Goal: Task Accomplishment & Management: Complete application form

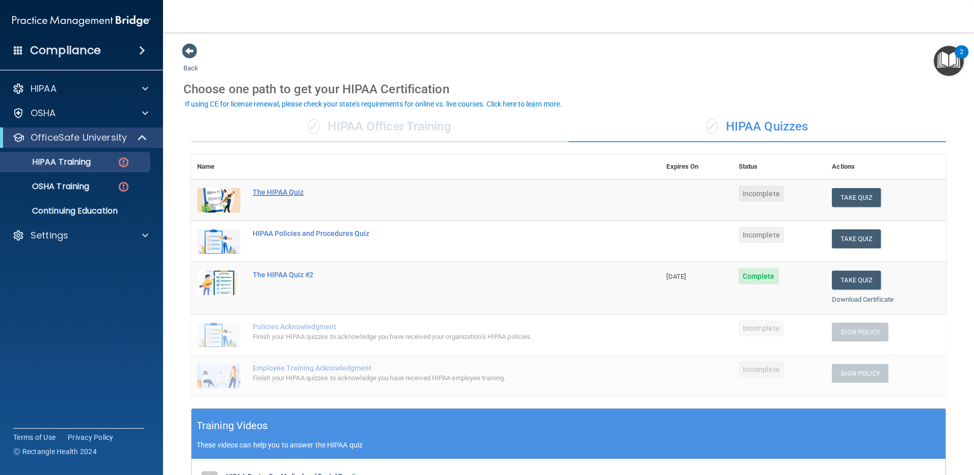
click at [286, 191] on div "The HIPAA Quiz" at bounding box center [431, 192] width 357 height 8
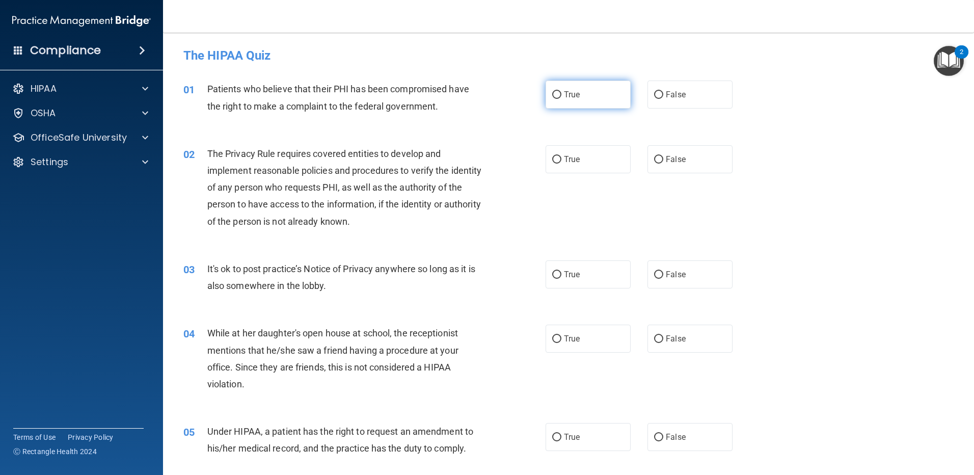
click at [592, 107] on label "True" at bounding box center [588, 94] width 85 height 28
click at [561, 99] on input "True" at bounding box center [556, 95] width 9 height 8
radio input "true"
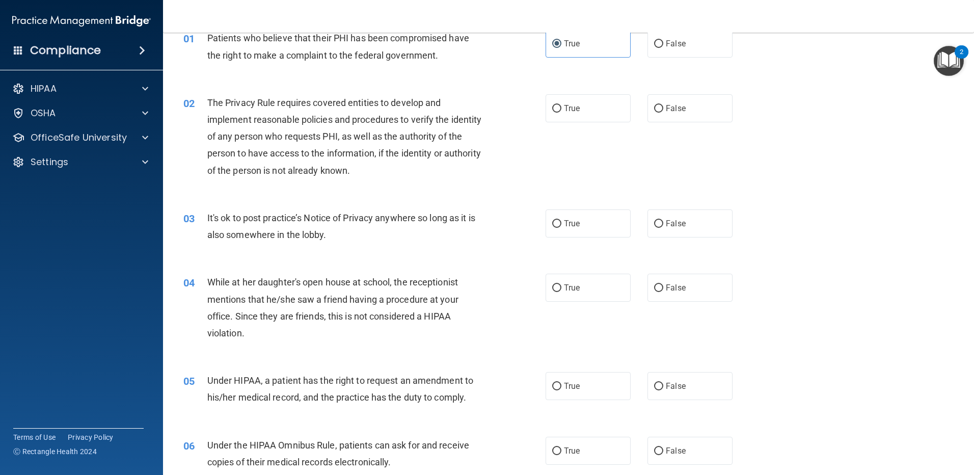
scroll to position [102, 0]
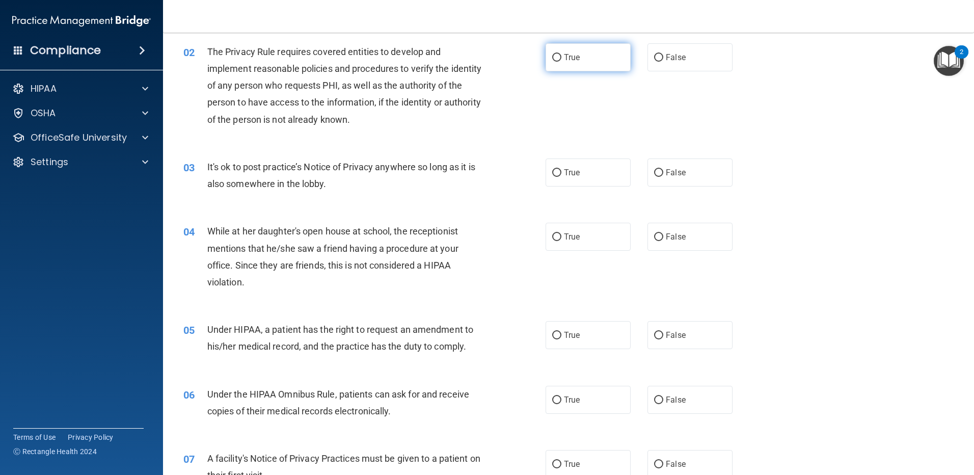
click at [573, 58] on span "True" at bounding box center [572, 57] width 16 height 10
click at [561, 58] on input "True" at bounding box center [556, 58] width 9 height 8
radio input "true"
click at [649, 182] on label "False" at bounding box center [689, 172] width 85 height 28
click at [654, 177] on input "False" at bounding box center [658, 173] width 9 height 8
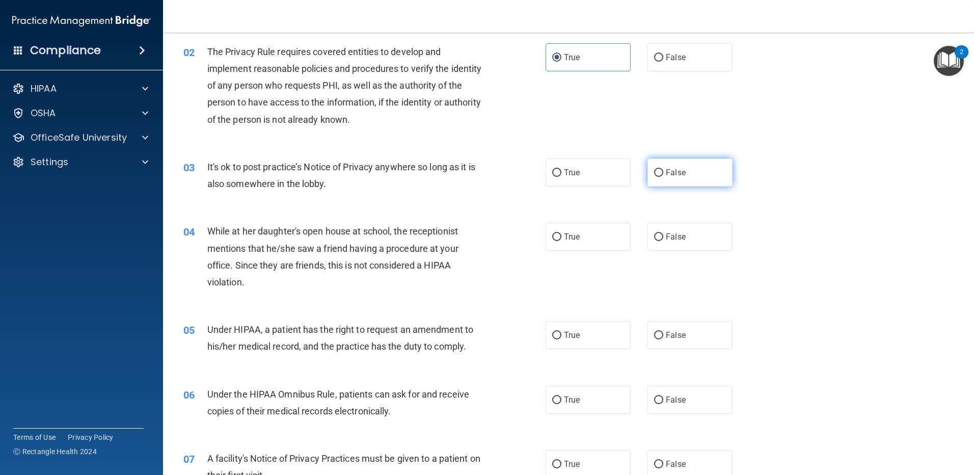
radio input "true"
drag, startPoint x: 555, startPoint y: 238, endPoint x: 486, endPoint y: 247, distance: 68.7
click at [555, 238] on input "True" at bounding box center [556, 237] width 9 height 8
radio input "true"
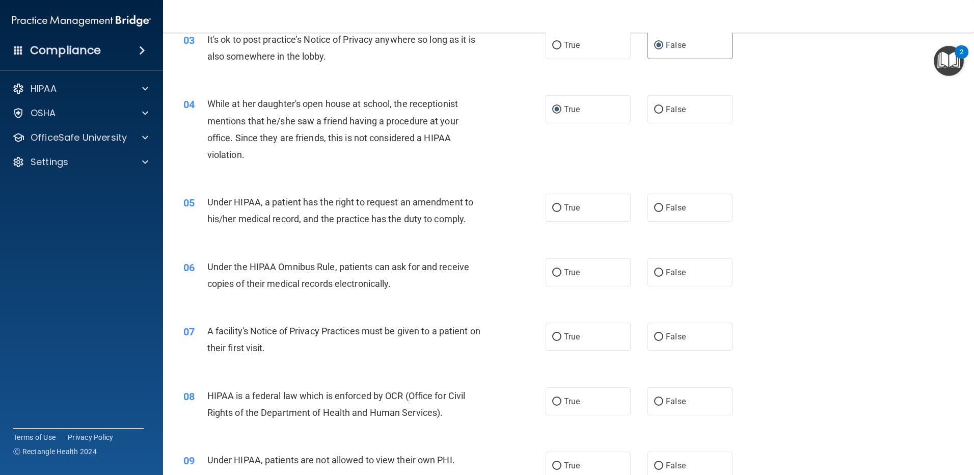
scroll to position [255, 0]
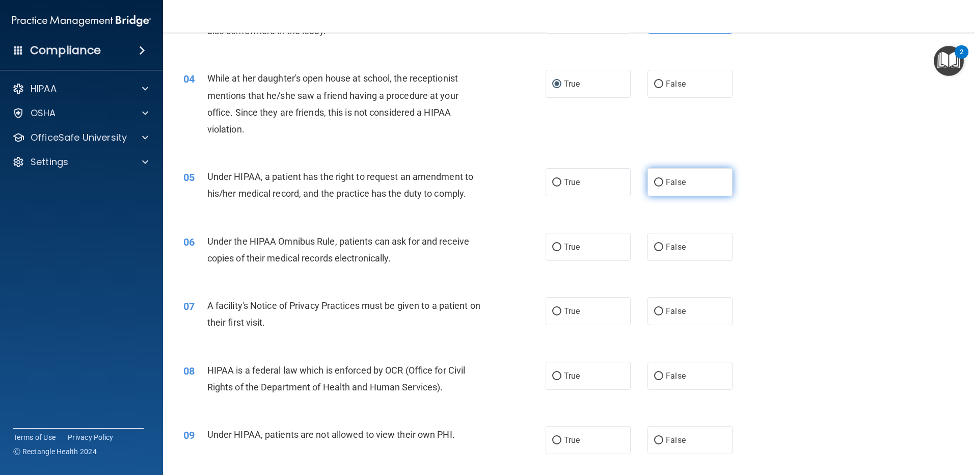
click at [666, 178] on span "False" at bounding box center [676, 182] width 20 height 10
click at [661, 179] on input "False" at bounding box center [658, 183] width 9 height 8
radio input "true"
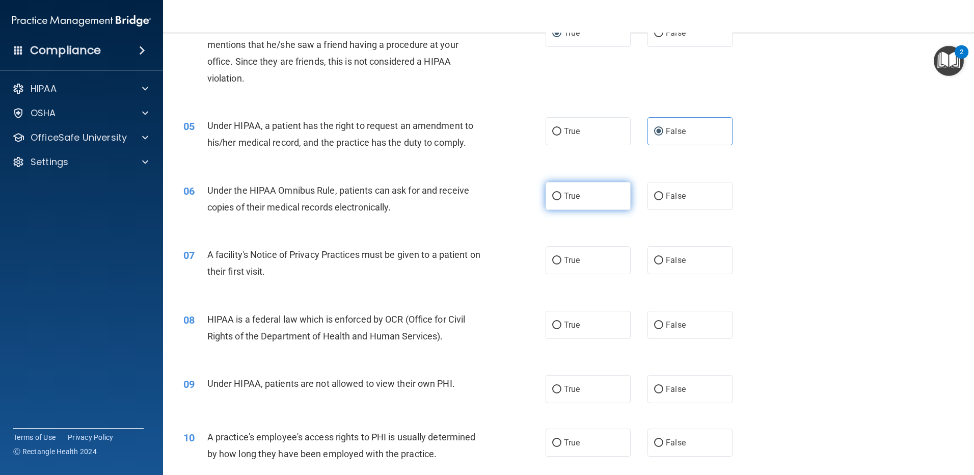
click at [578, 196] on label "True" at bounding box center [588, 196] width 85 height 28
click at [561, 196] on input "True" at bounding box center [556, 197] width 9 height 8
radio input "true"
click at [567, 263] on span "True" at bounding box center [572, 260] width 16 height 10
click at [561, 263] on input "True" at bounding box center [556, 261] width 9 height 8
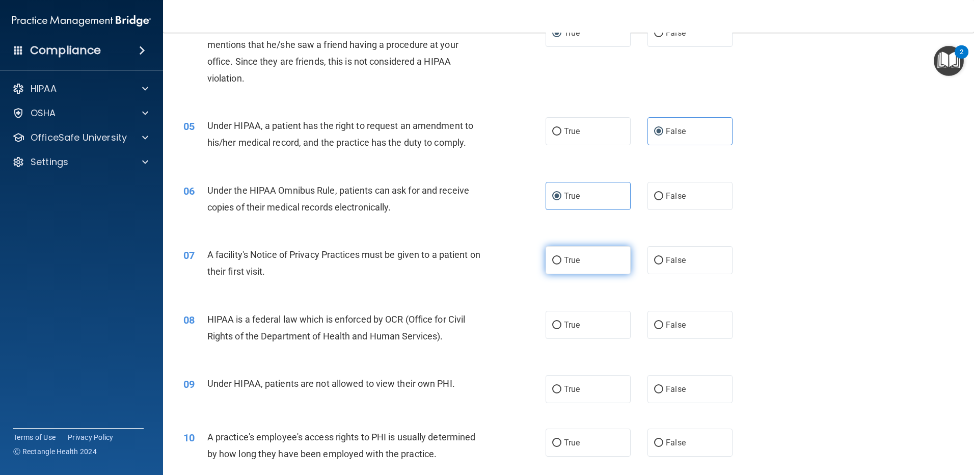
radio input "true"
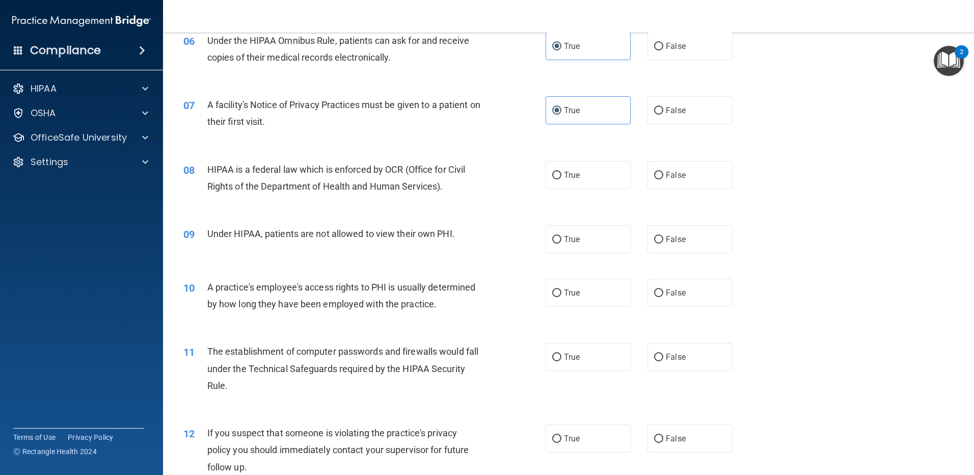
scroll to position [458, 0]
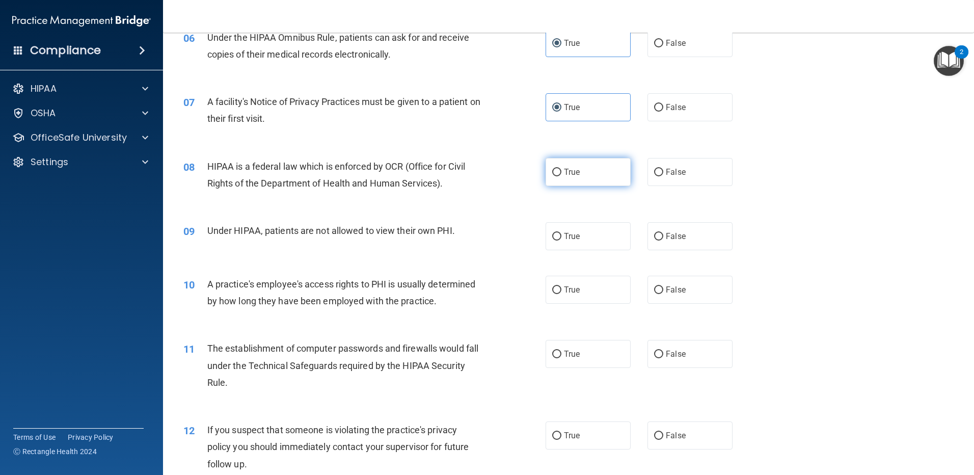
click at [557, 177] on label "True" at bounding box center [588, 172] width 85 height 28
click at [557, 176] on input "True" at bounding box center [556, 173] width 9 height 8
radio input "true"
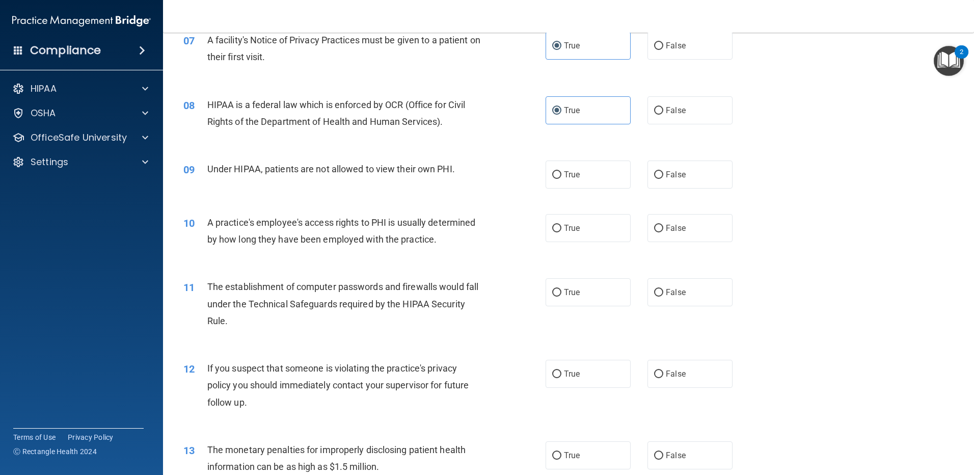
scroll to position [611, 0]
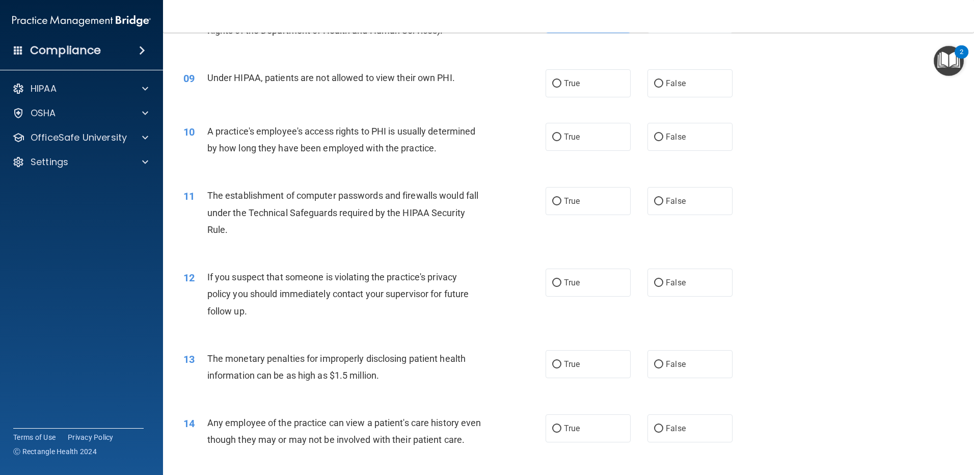
drag, startPoint x: 647, startPoint y: 137, endPoint x: 630, endPoint y: 141, distance: 17.9
click at [648, 138] on label "False" at bounding box center [689, 137] width 85 height 28
click at [654, 138] on input "False" at bounding box center [658, 137] width 9 height 8
radio input "true"
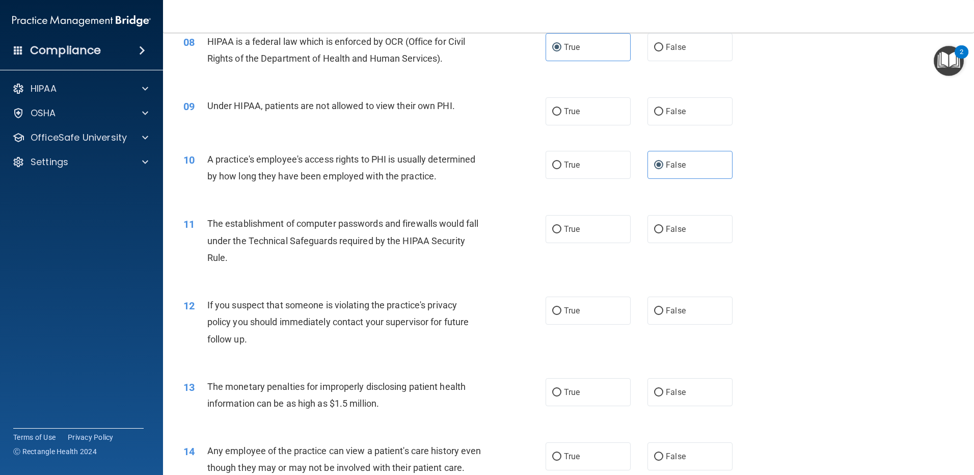
scroll to position [560, 0]
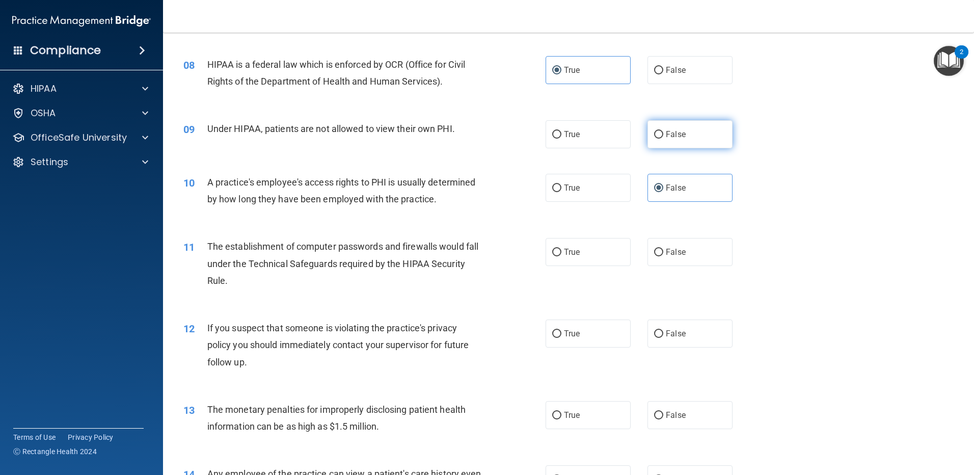
click at [677, 132] on span "False" at bounding box center [676, 134] width 20 height 10
click at [663, 132] on input "False" at bounding box center [658, 135] width 9 height 8
radio input "true"
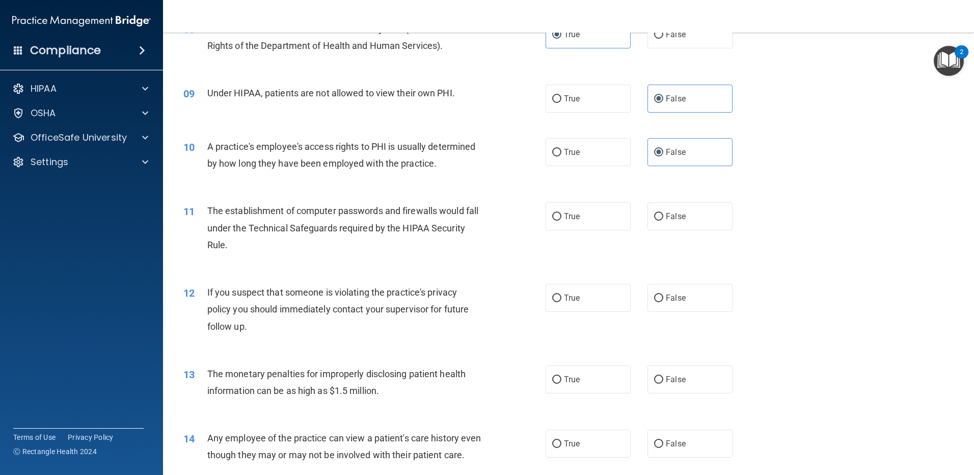
scroll to position [662, 0]
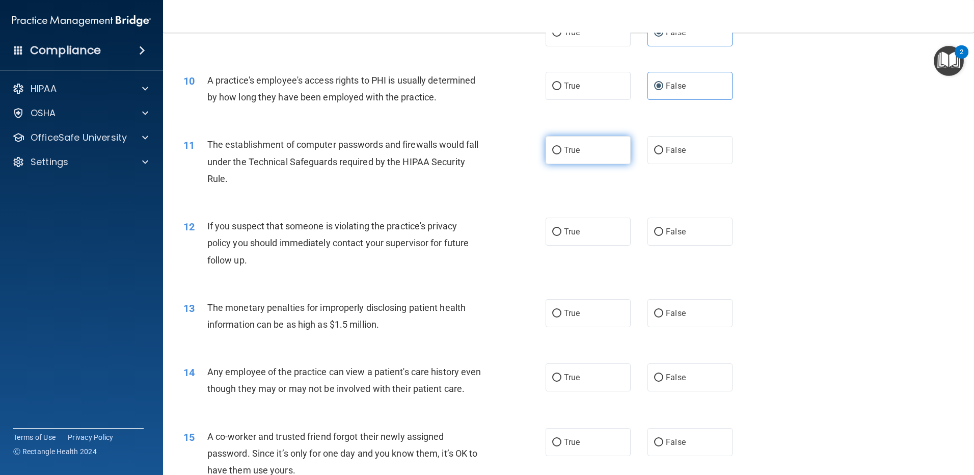
click at [588, 149] on label "True" at bounding box center [588, 150] width 85 height 28
click at [561, 149] on input "True" at bounding box center [556, 151] width 9 height 8
radio input "true"
click at [564, 236] on span "True" at bounding box center [572, 232] width 16 height 10
click at [561, 236] on input "True" at bounding box center [556, 232] width 9 height 8
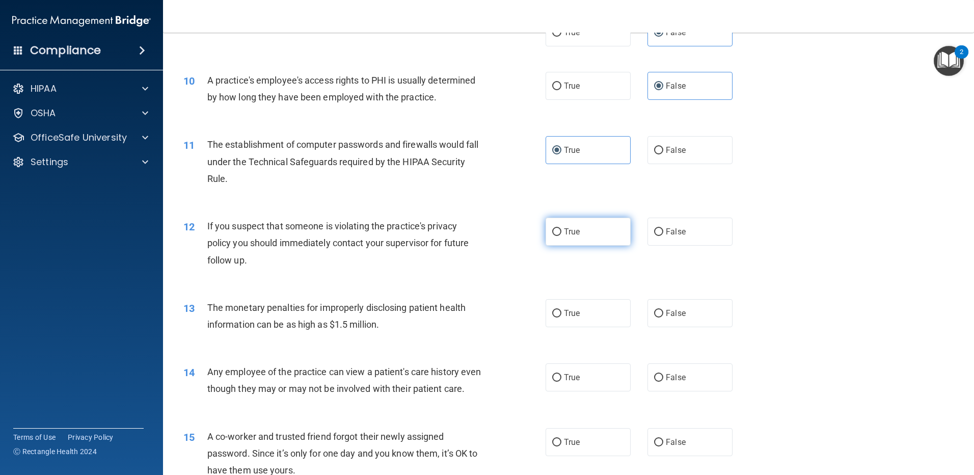
radio input "true"
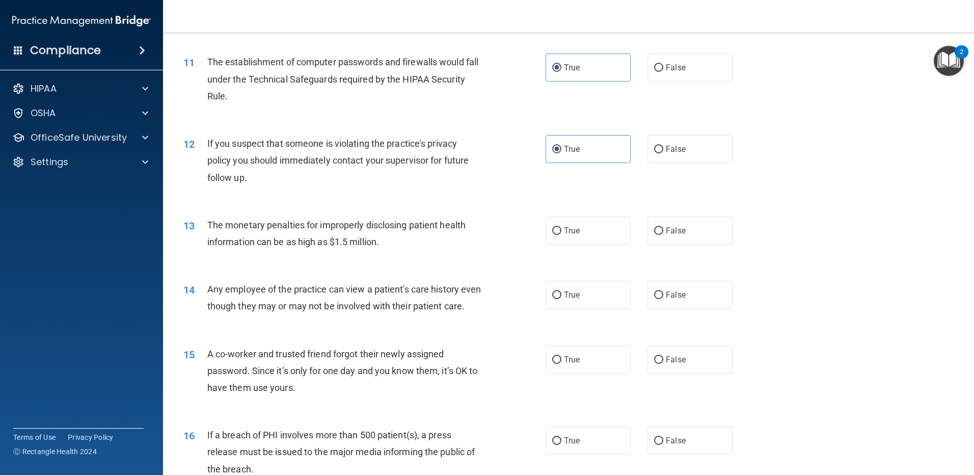
scroll to position [764, 0]
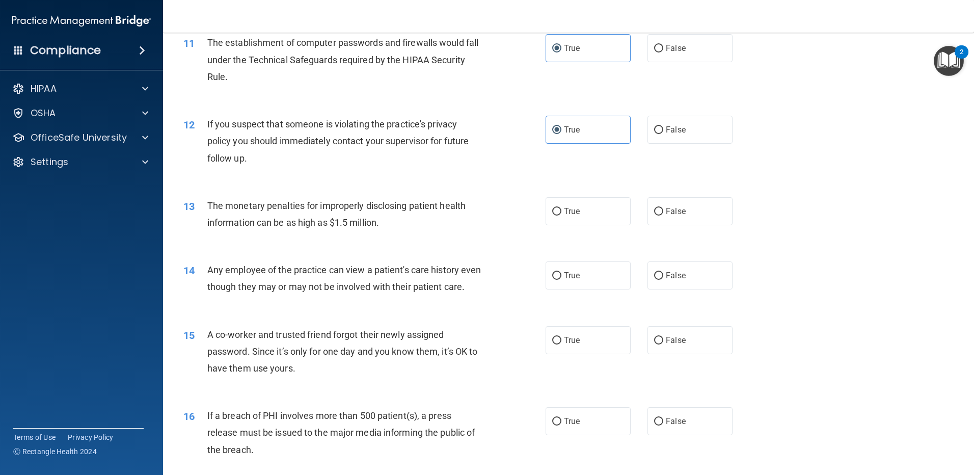
drag, startPoint x: 277, startPoint y: 202, endPoint x: 241, endPoint y: 203, distance: 35.7
click at [248, 202] on span "The monetary penalties for improperly disclosing patient health information can…" at bounding box center [336, 214] width 258 height 28
click at [612, 214] on label "True" at bounding box center [588, 211] width 85 height 28
click at [561, 214] on input "True" at bounding box center [556, 212] width 9 height 8
radio input "true"
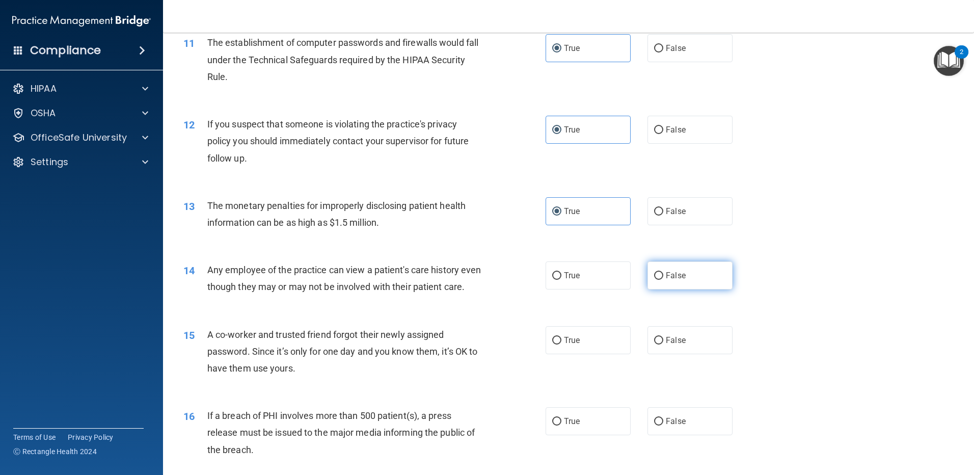
click at [681, 277] on label "False" at bounding box center [689, 275] width 85 height 28
click at [663, 277] on input "False" at bounding box center [658, 276] width 9 height 8
radio input "true"
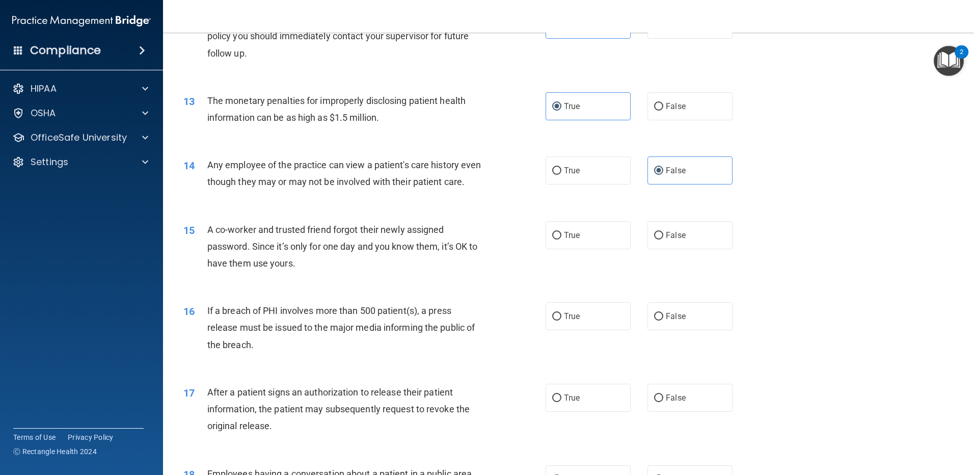
scroll to position [917, 0]
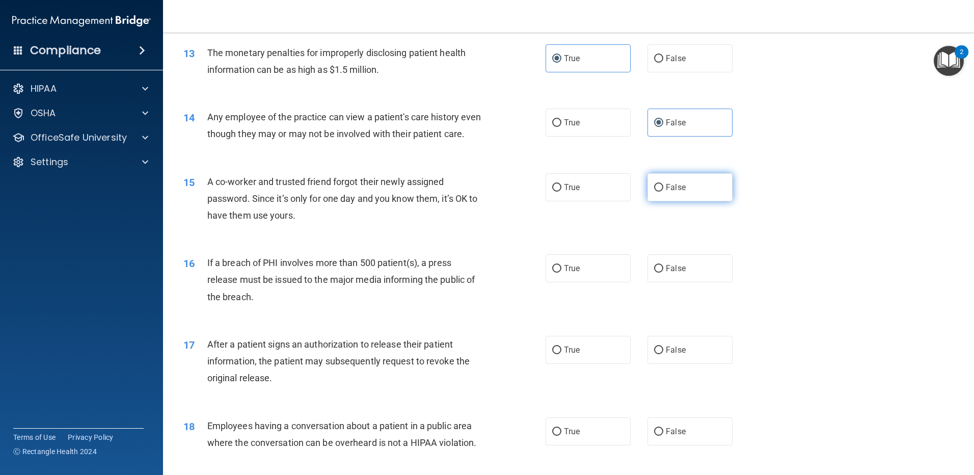
click at [674, 201] on label "False" at bounding box center [689, 187] width 85 height 28
click at [663, 192] on input "False" at bounding box center [658, 188] width 9 height 8
radio input "true"
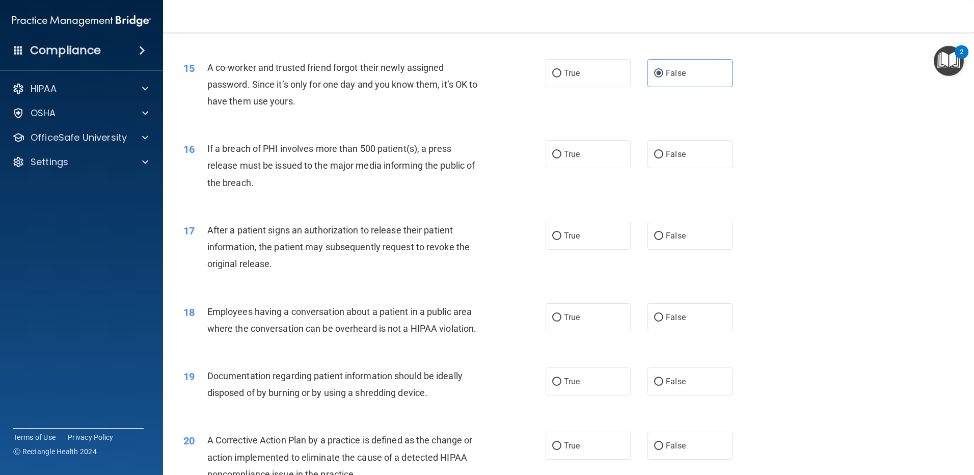
scroll to position [1070, 0]
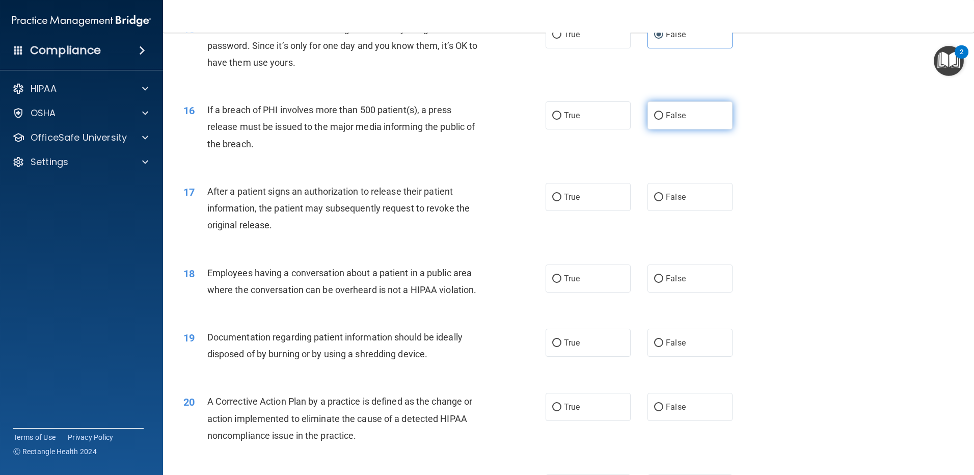
click at [647, 129] on label "False" at bounding box center [689, 115] width 85 height 28
click at [654, 120] on input "False" at bounding box center [658, 116] width 9 height 8
radio input "true"
drag, startPoint x: 686, startPoint y: 223, endPoint x: 633, endPoint y: 233, distance: 53.5
click at [686, 211] on label "False" at bounding box center [689, 197] width 85 height 28
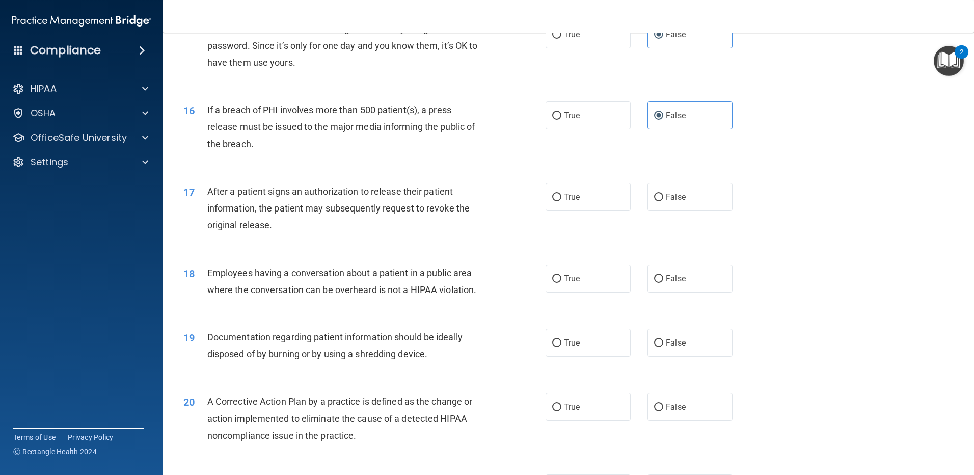
click at [663, 201] on input "False" at bounding box center [658, 198] width 9 height 8
radio input "true"
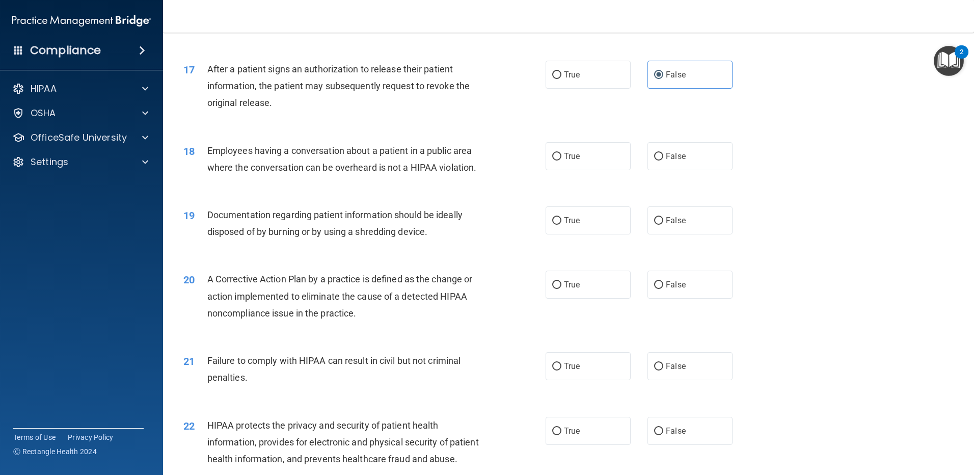
scroll to position [1223, 0]
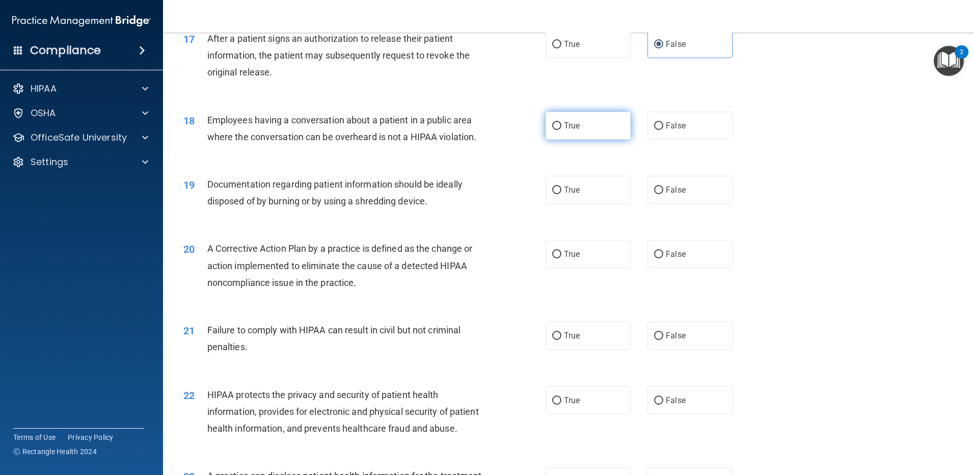
click at [618, 140] on label "True" at bounding box center [588, 126] width 85 height 28
click at [561, 130] on input "True" at bounding box center [556, 126] width 9 height 8
radio input "true"
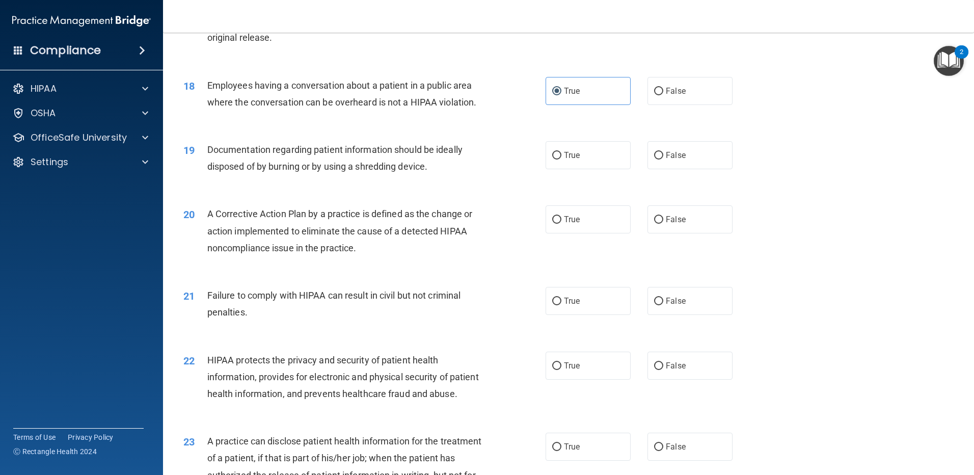
scroll to position [1274, 0]
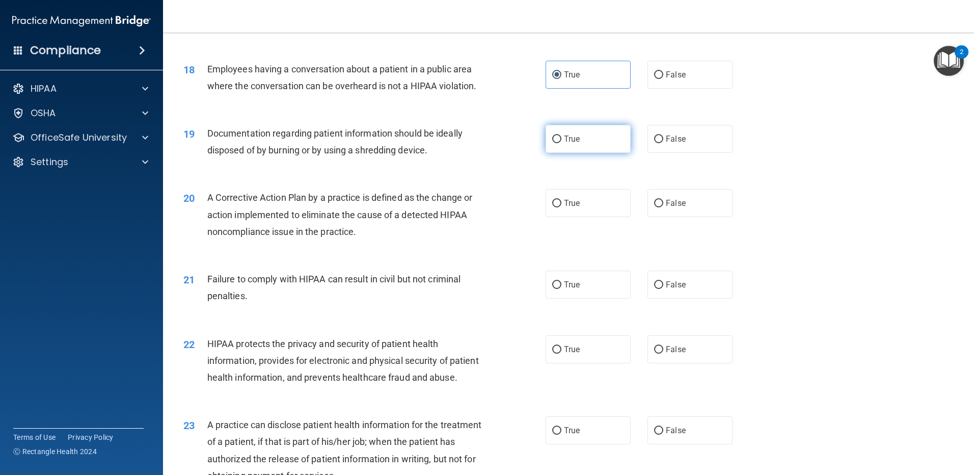
click at [602, 153] on label "True" at bounding box center [588, 139] width 85 height 28
click at [561, 143] on input "True" at bounding box center [556, 140] width 9 height 8
radio input "true"
drag, startPoint x: 391, startPoint y: 218, endPoint x: 410, endPoint y: 219, distance: 18.9
drag, startPoint x: 410, startPoint y: 219, endPoint x: 386, endPoint y: 208, distance: 25.8
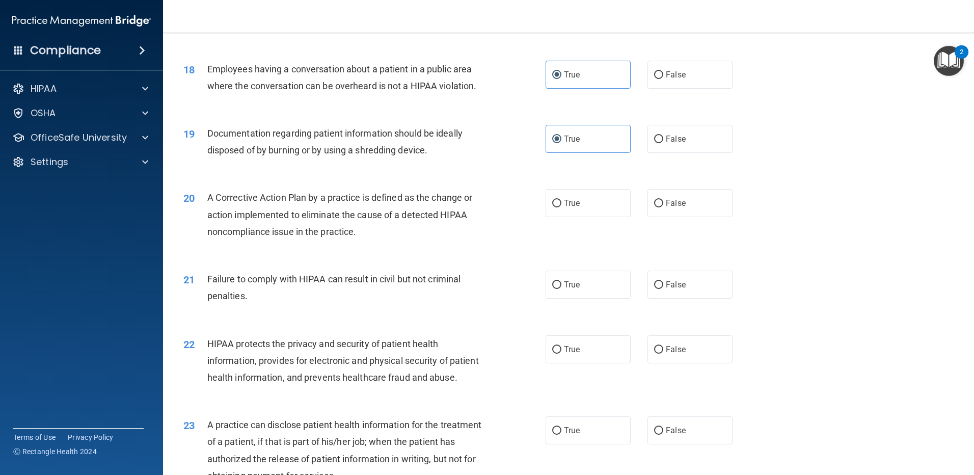
click at [386, 208] on div "A Corrective Action Plan by a practice is defined as the change or action imple…" at bounding box center [348, 214] width 283 height 51
click at [574, 208] on span "True" at bounding box center [572, 203] width 16 height 10
click at [561, 207] on input "True" at bounding box center [556, 204] width 9 height 8
radio input "true"
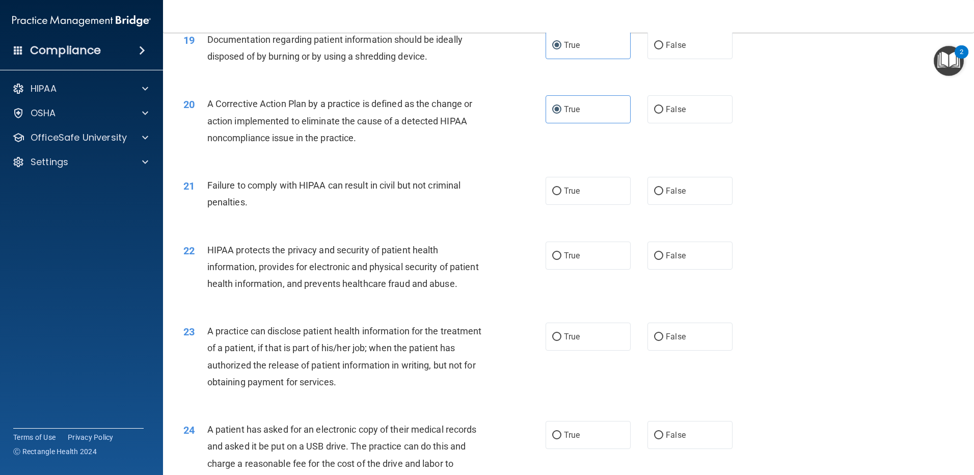
scroll to position [1375, 0]
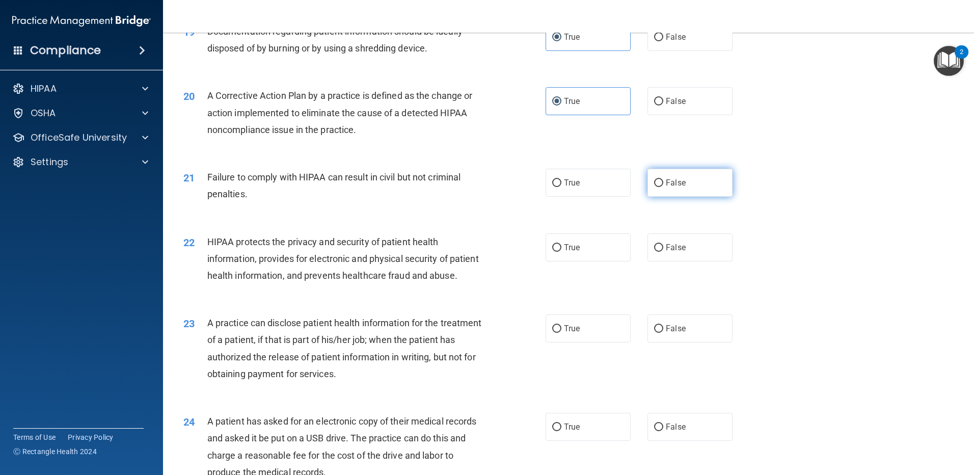
click at [672, 187] on span "False" at bounding box center [676, 183] width 20 height 10
click at [663, 187] on input "False" at bounding box center [658, 183] width 9 height 8
radio input "true"
click at [568, 252] on span "True" at bounding box center [572, 247] width 16 height 10
click at [561, 252] on input "True" at bounding box center [556, 248] width 9 height 8
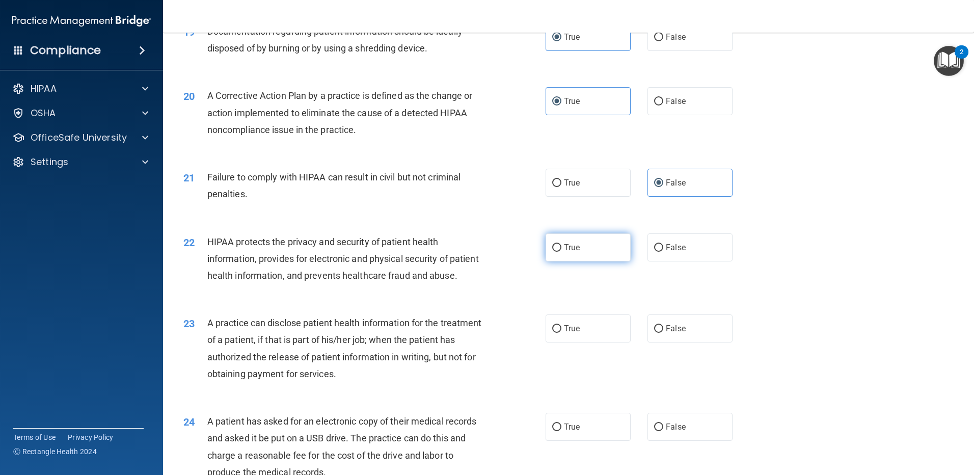
radio input "true"
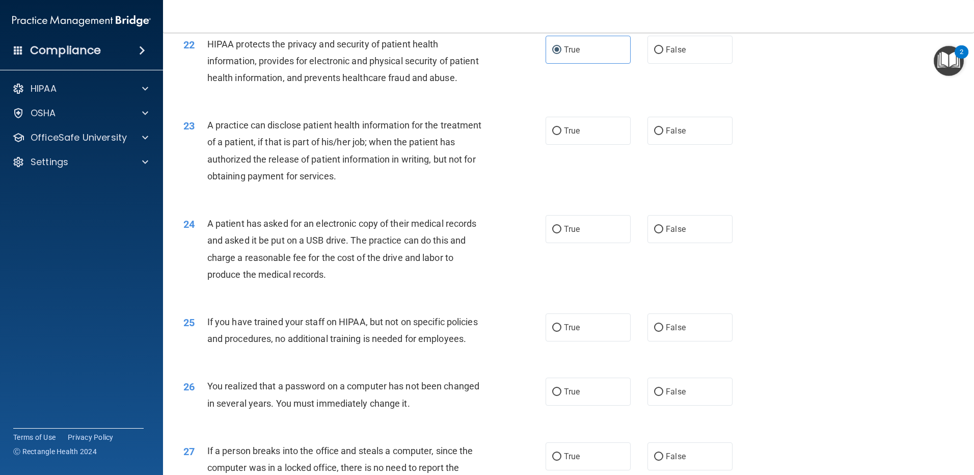
scroll to position [1579, 0]
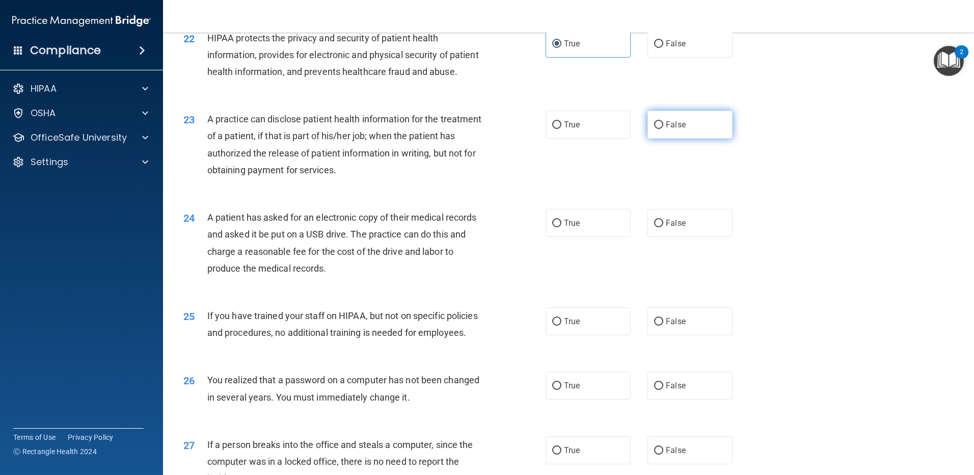
click at [687, 139] on label "False" at bounding box center [689, 125] width 85 height 28
click at [663, 129] on input "False" at bounding box center [658, 125] width 9 height 8
radio input "true"
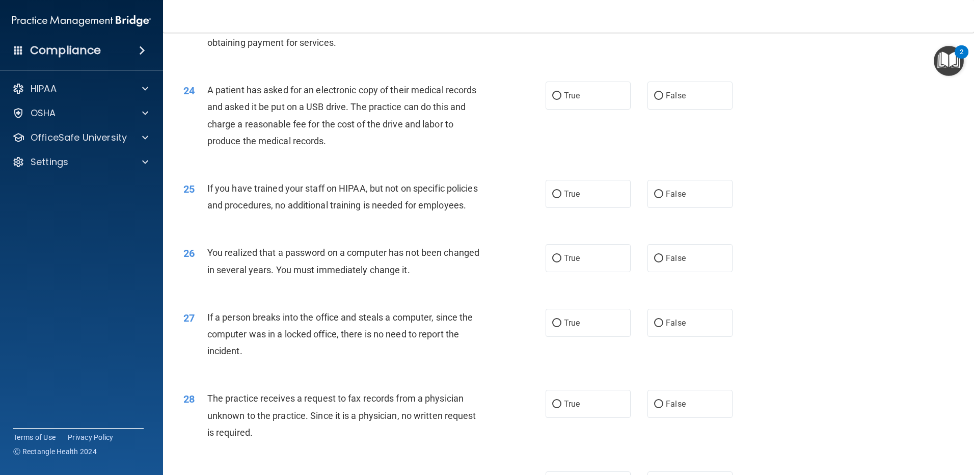
scroll to position [1732, 0]
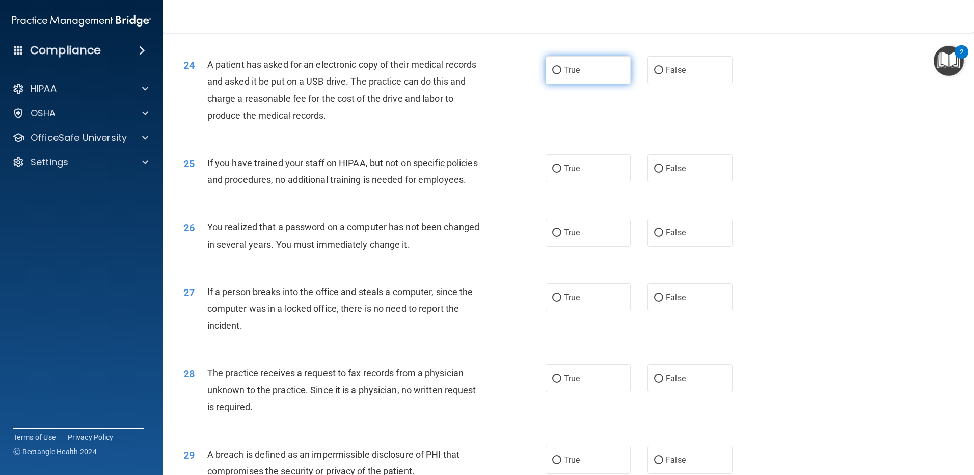
click at [591, 84] on label "True" at bounding box center [588, 70] width 85 height 28
click at [561, 74] on input "True" at bounding box center [556, 71] width 9 height 8
radio input "true"
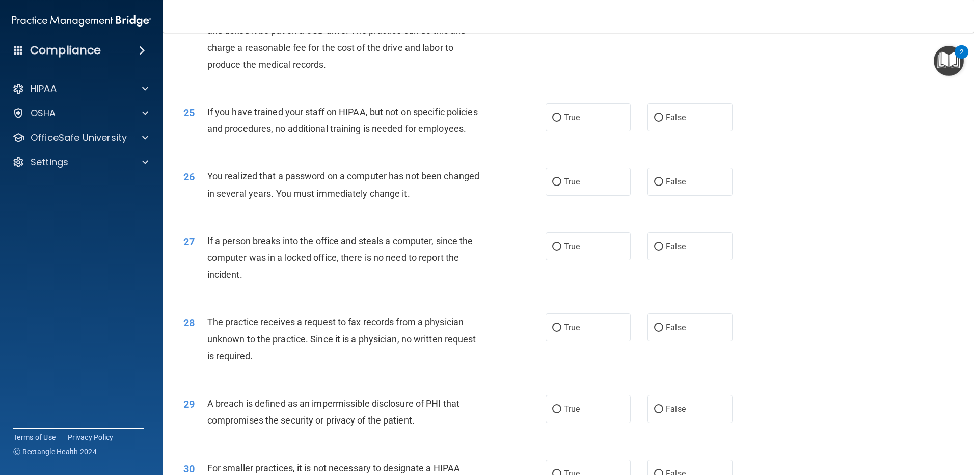
scroll to position [1834, 0]
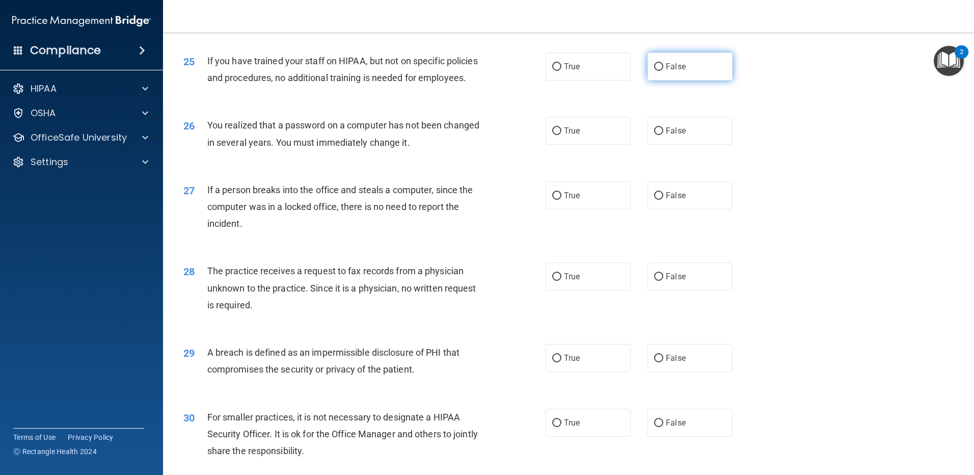
click at [666, 71] on span "False" at bounding box center [676, 67] width 20 height 10
click at [661, 71] on input "False" at bounding box center [658, 67] width 9 height 8
radio input "true"
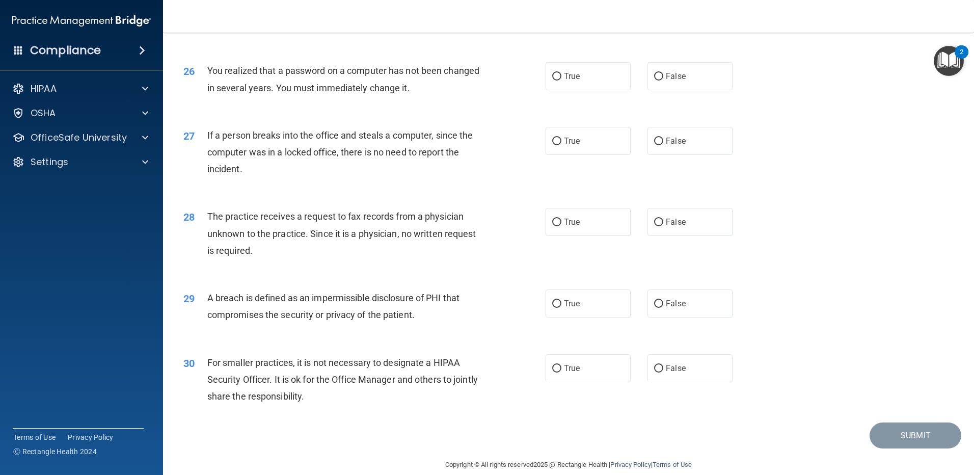
scroll to position [1936, 0]
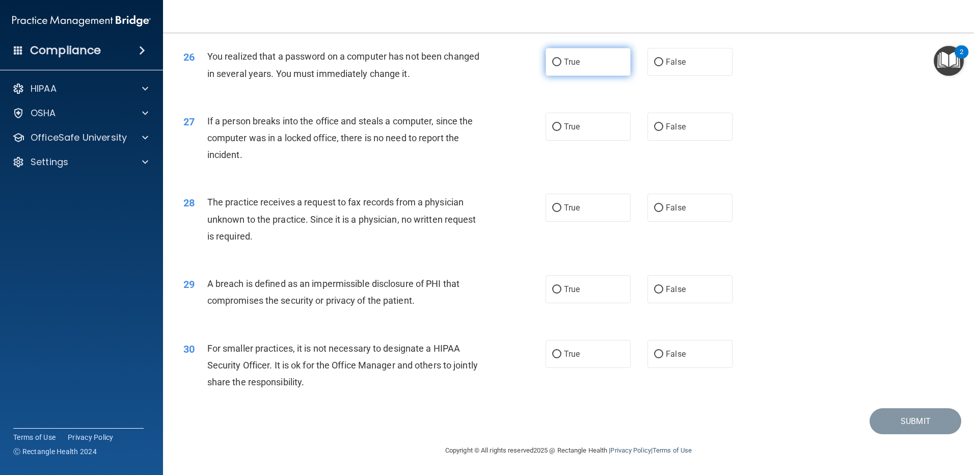
click at [553, 74] on label "True" at bounding box center [588, 62] width 85 height 28
click at [553, 66] on input "True" at bounding box center [556, 63] width 9 height 8
radio input "true"
click at [660, 133] on label "False" at bounding box center [689, 127] width 85 height 28
click at [660, 131] on input "False" at bounding box center [658, 127] width 9 height 8
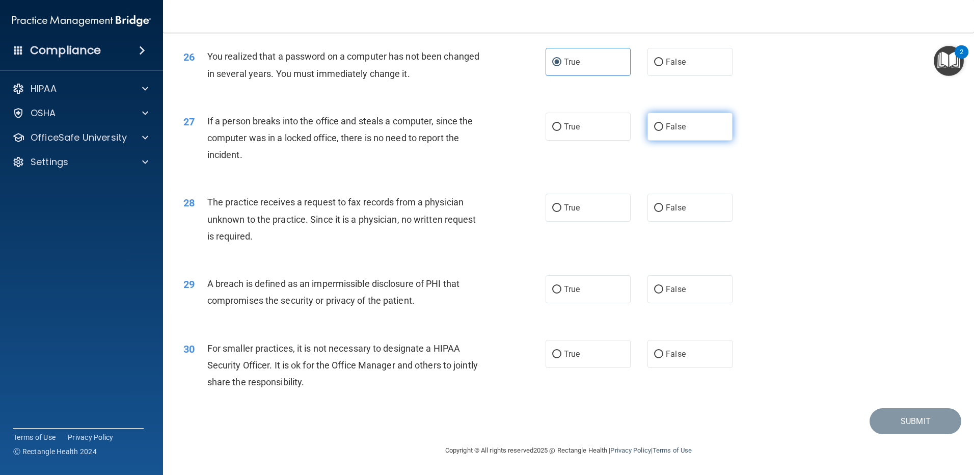
radio input "true"
click at [666, 212] on span "False" at bounding box center [676, 208] width 20 height 10
click at [662, 212] on input "False" at bounding box center [658, 208] width 9 height 8
radio input "true"
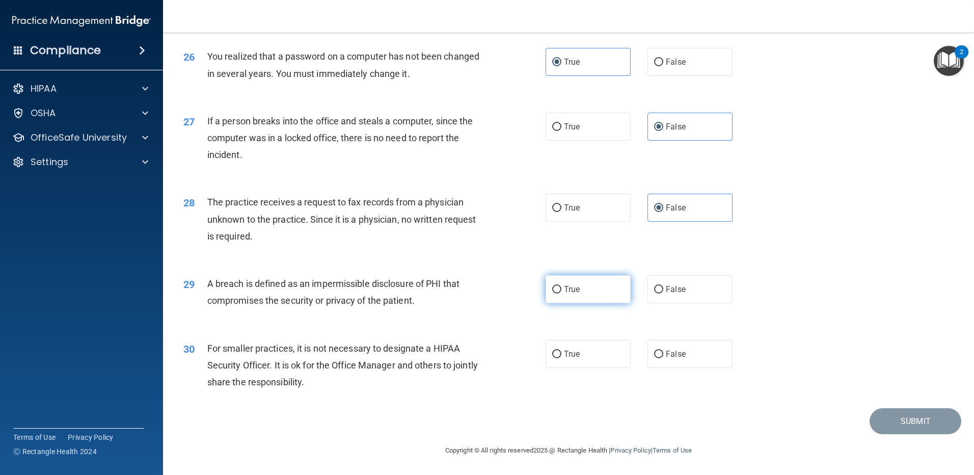
click at [574, 296] on label "True" at bounding box center [588, 289] width 85 height 28
click at [561, 293] on input "True" at bounding box center [556, 290] width 9 height 8
radio input "true"
click at [648, 354] on label "False" at bounding box center [689, 354] width 85 height 28
click at [654, 354] on input "False" at bounding box center [658, 354] width 9 height 8
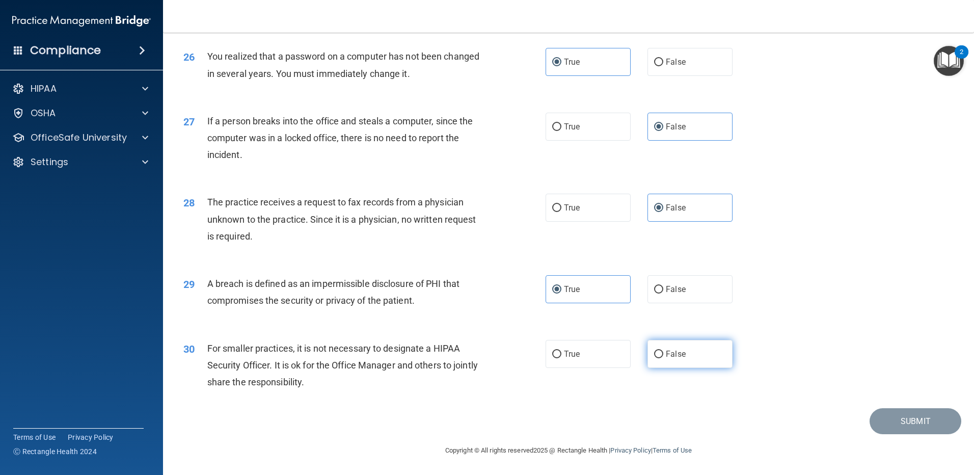
radio input "true"
click at [920, 415] on button "Submit" at bounding box center [916, 421] width 92 height 26
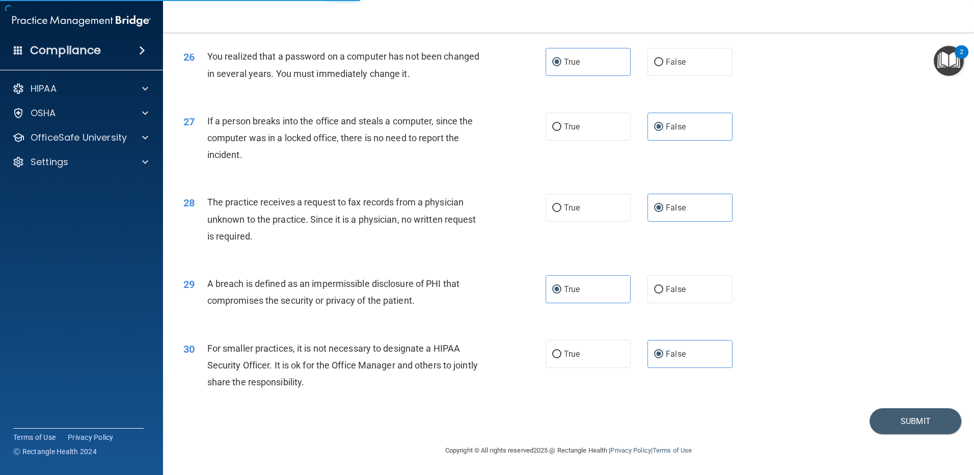
drag, startPoint x: 409, startPoint y: 325, endPoint x: 245, endPoint y: 310, distance: 164.7
click at [248, 310] on div "29 A breach is defined as an impermissible disclosure of PHI that compromises t…" at bounding box center [364, 294] width 393 height 39
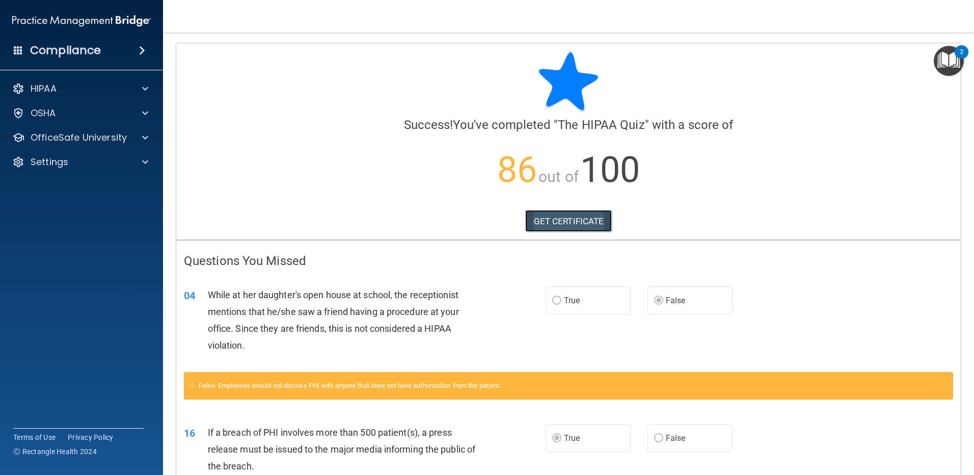
click at [570, 217] on link "GET CERTIFICATE" at bounding box center [568, 221] width 87 height 22
click at [147, 84] on span at bounding box center [145, 89] width 6 height 12
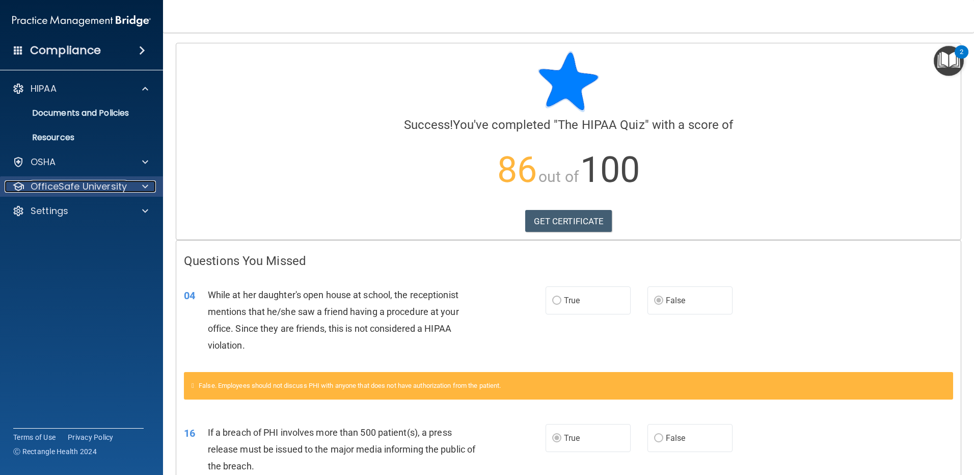
click at [144, 184] on span at bounding box center [145, 186] width 6 height 12
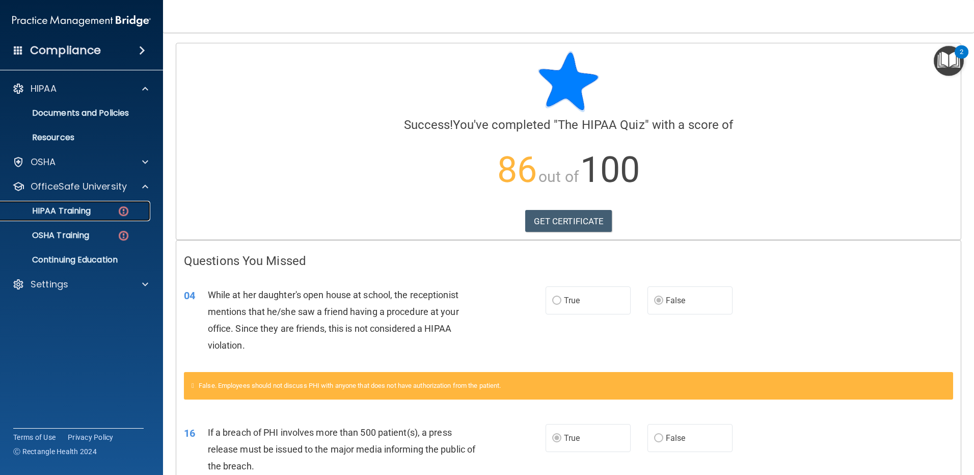
click at [74, 213] on p "HIPAA Training" at bounding box center [49, 211] width 84 height 10
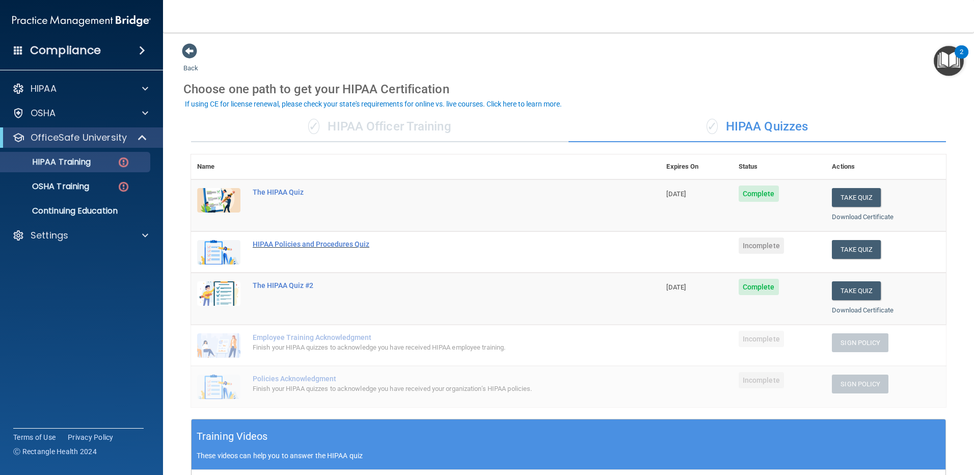
click at [303, 247] on div "HIPAA Policies and Procedures Quiz" at bounding box center [431, 244] width 357 height 8
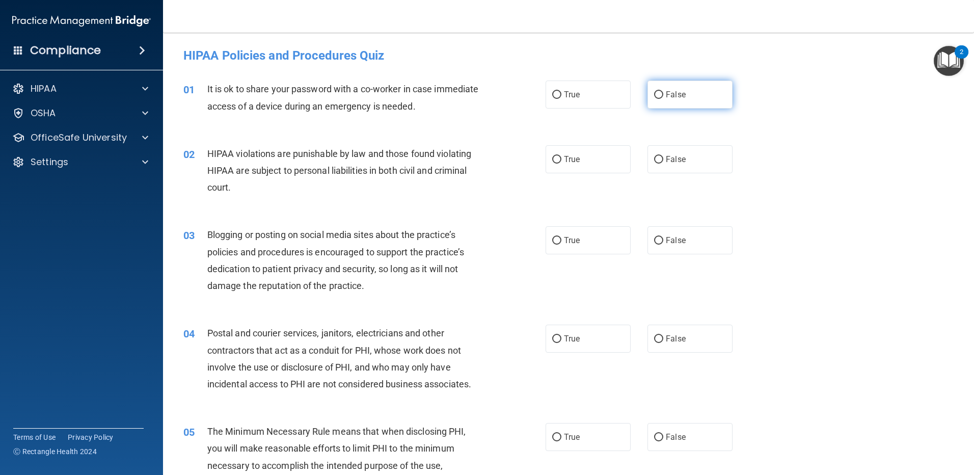
click at [648, 96] on label "False" at bounding box center [689, 94] width 85 height 28
click at [654, 96] on input "False" at bounding box center [658, 95] width 9 height 8
radio input "true"
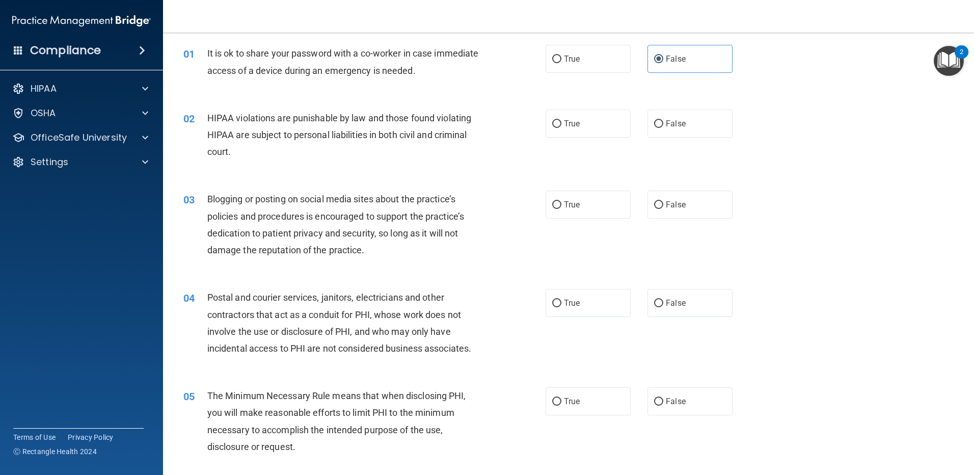
scroll to position [51, 0]
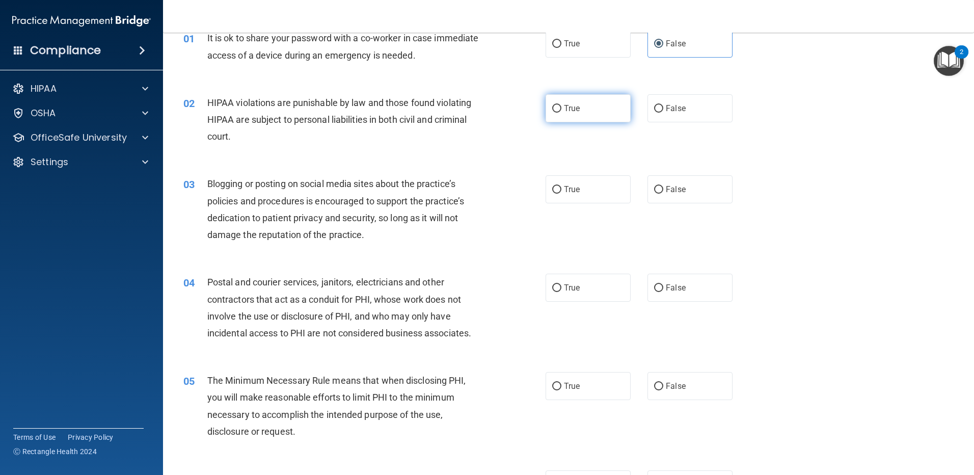
click at [552, 106] on input "True" at bounding box center [556, 109] width 9 height 8
radio input "true"
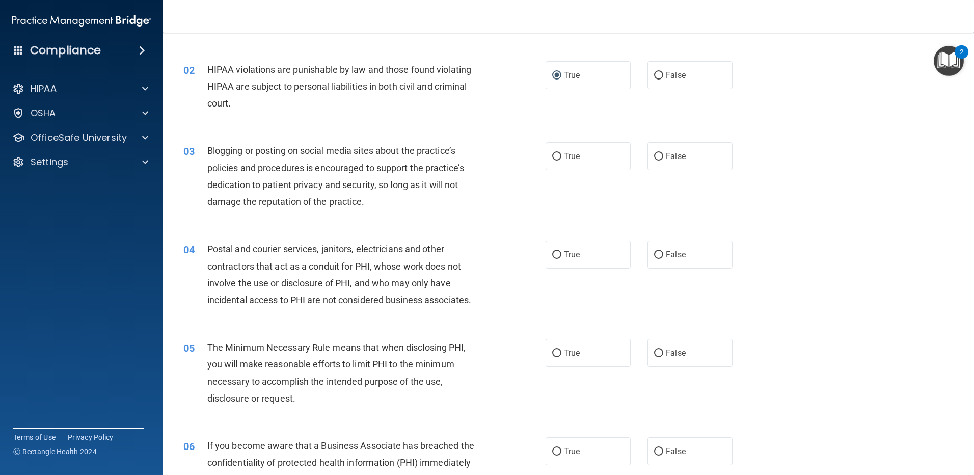
scroll to position [102, 0]
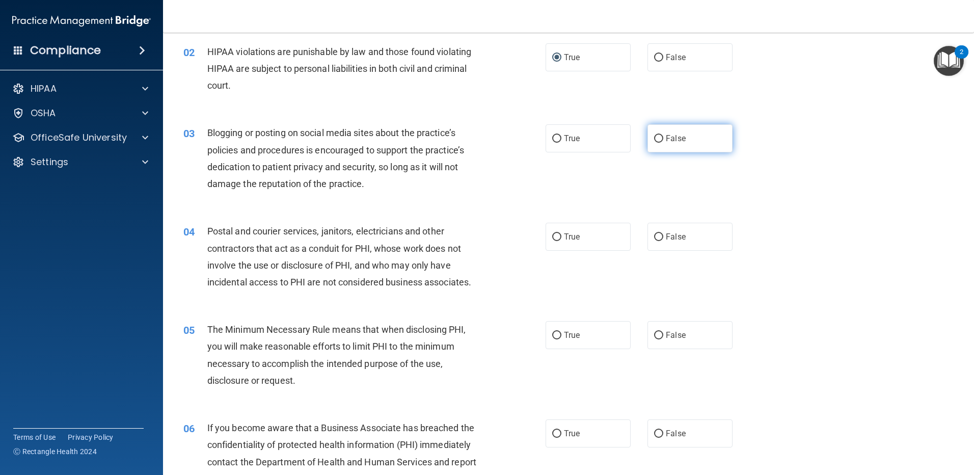
drag, startPoint x: 667, startPoint y: 138, endPoint x: 651, endPoint y: 139, distance: 15.8
click at [667, 138] on span "False" at bounding box center [676, 138] width 20 height 10
click at [663, 138] on input "False" at bounding box center [658, 139] width 9 height 8
radio input "true"
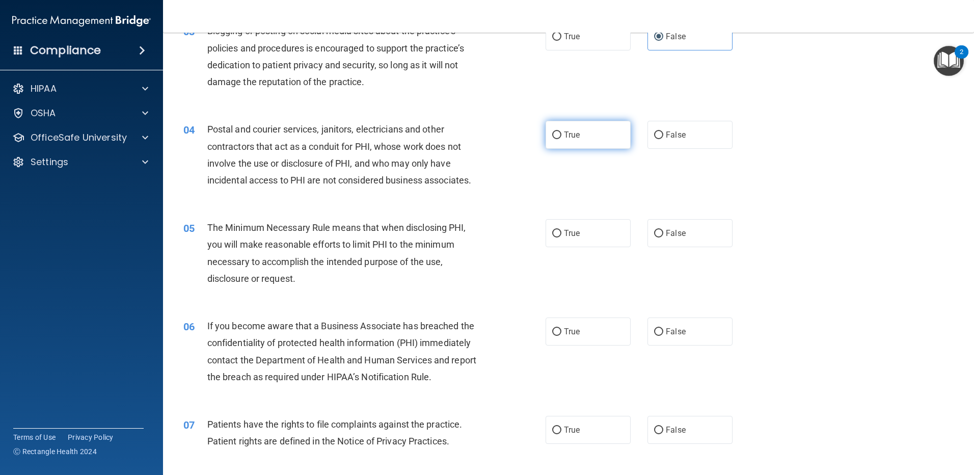
click at [554, 148] on label "True" at bounding box center [588, 135] width 85 height 28
click at [554, 139] on input "True" at bounding box center [556, 135] width 9 height 8
radio input "true"
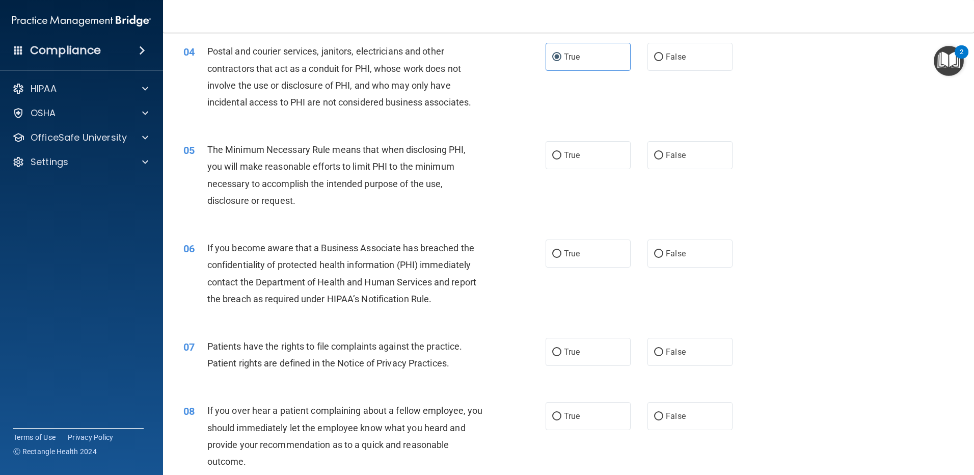
scroll to position [306, 0]
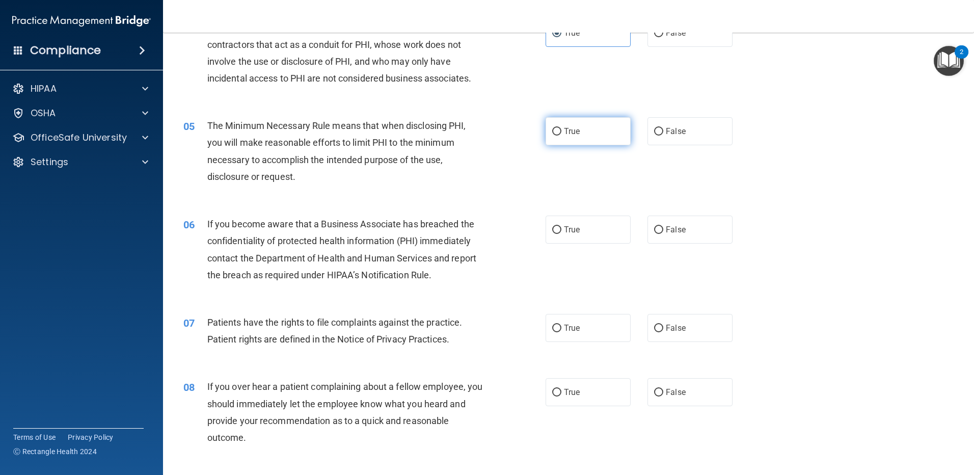
click at [598, 144] on label "True" at bounding box center [588, 131] width 85 height 28
click at [561, 136] on input "True" at bounding box center [556, 132] width 9 height 8
radio input "true"
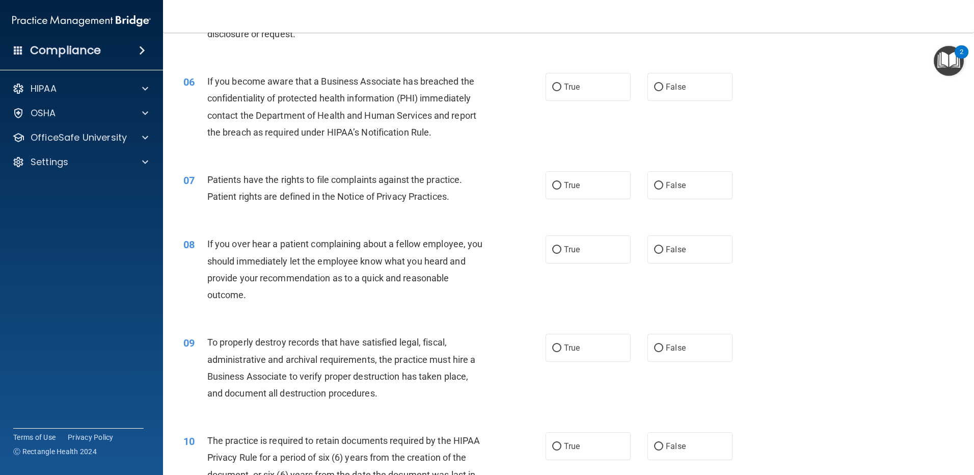
scroll to position [458, 0]
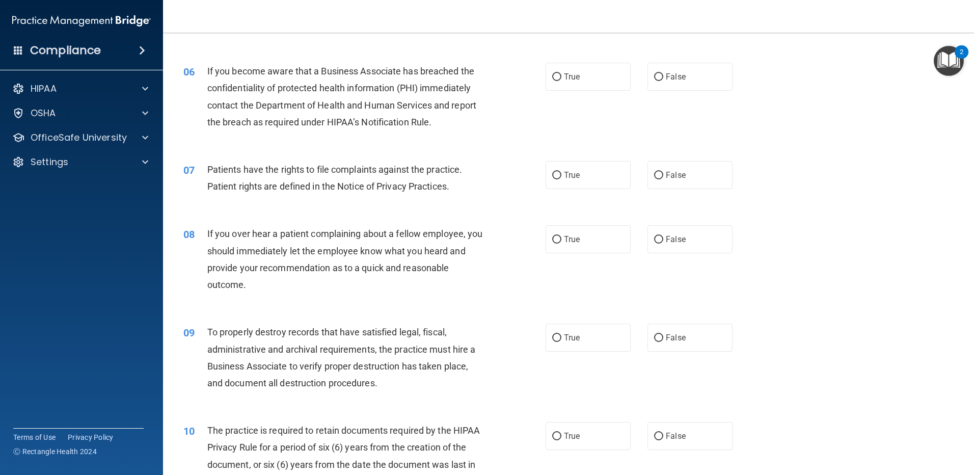
drag, startPoint x: 585, startPoint y: 85, endPoint x: 561, endPoint y: 95, distance: 26.0
click at [585, 85] on label "True" at bounding box center [588, 77] width 85 height 28
click at [561, 81] on input "True" at bounding box center [556, 77] width 9 height 8
radio input "true"
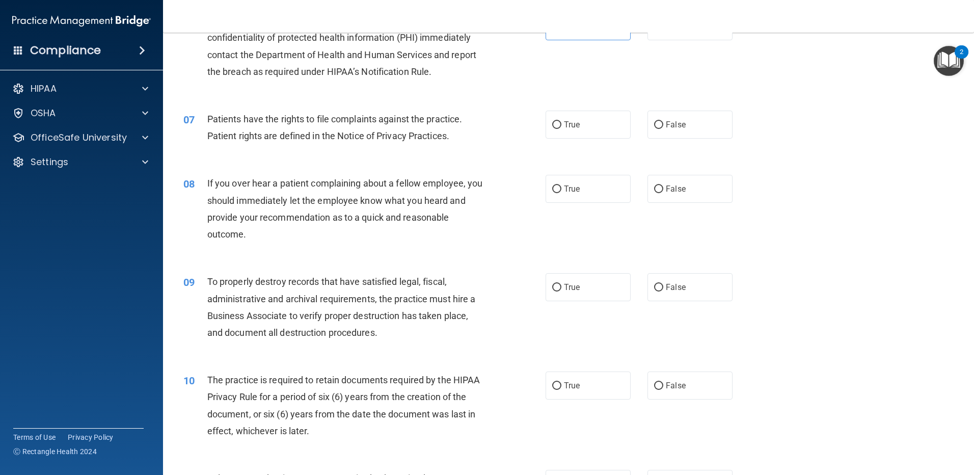
scroll to position [509, 0]
click at [465, 126] on div "Patients have the rights to file complaints against the practice. Patient right…" at bounding box center [348, 127] width 283 height 34
click at [601, 132] on label "True" at bounding box center [588, 124] width 85 height 28
click at [561, 128] on input "True" at bounding box center [556, 125] width 9 height 8
radio input "true"
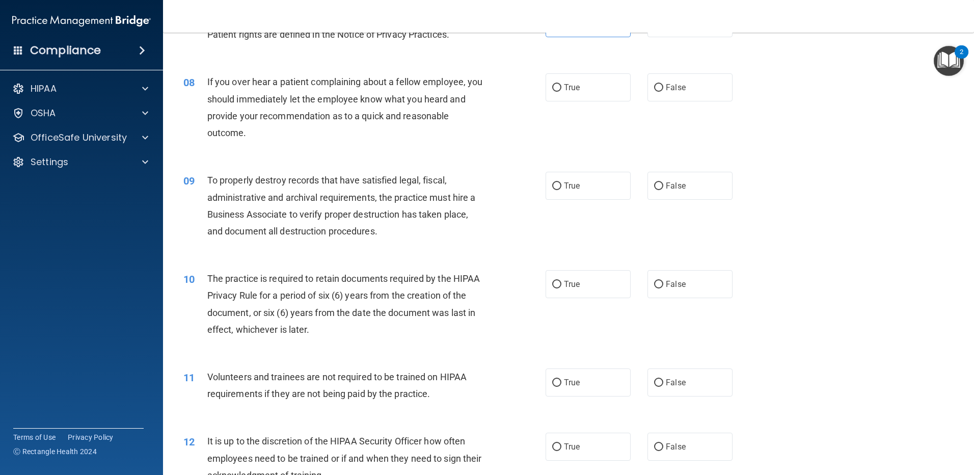
scroll to position [611, 0]
click at [670, 85] on span "False" at bounding box center [676, 87] width 20 height 10
click at [663, 85] on input "False" at bounding box center [658, 87] width 9 height 8
radio input "true"
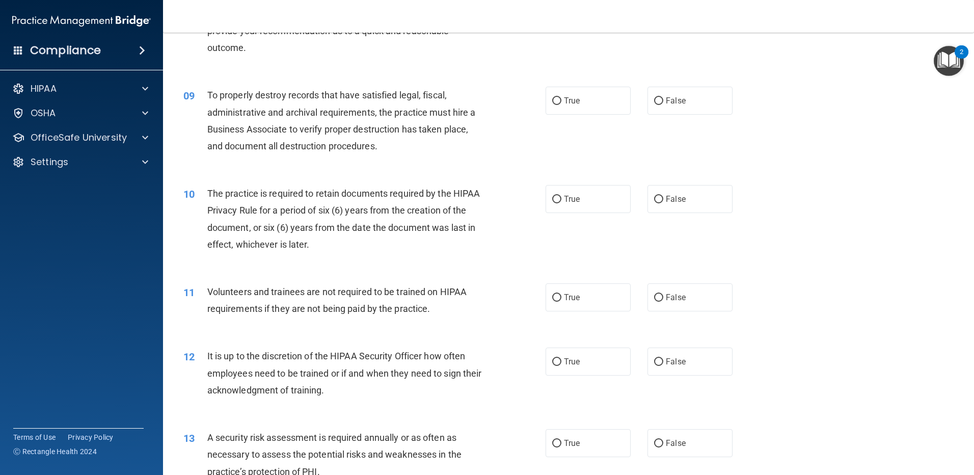
scroll to position [713, 0]
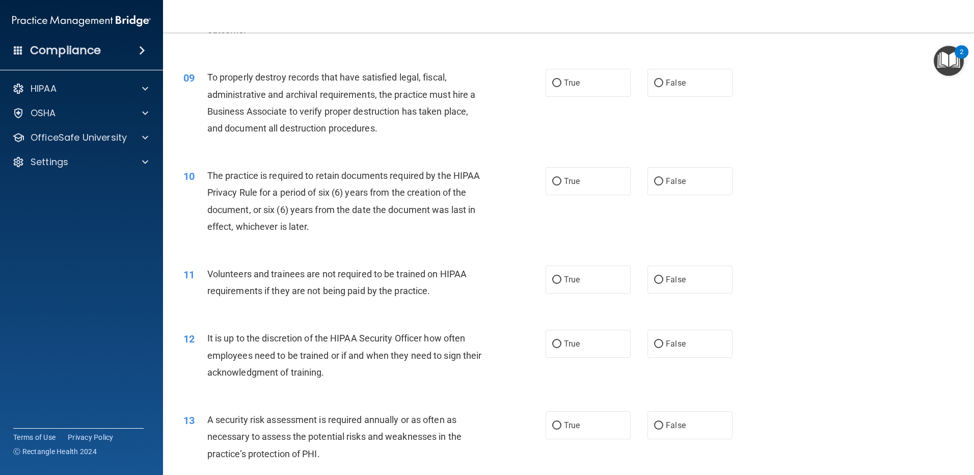
drag, startPoint x: 551, startPoint y: 84, endPoint x: 566, endPoint y: 80, distance: 15.1
click at [530, 90] on div "09 To properly destroy records that have satisfied legal, fiscal, administrativ…" at bounding box center [364, 105] width 393 height 73
click at [574, 79] on span "True" at bounding box center [572, 83] width 16 height 10
click at [561, 79] on input "True" at bounding box center [556, 83] width 9 height 8
radio input "true"
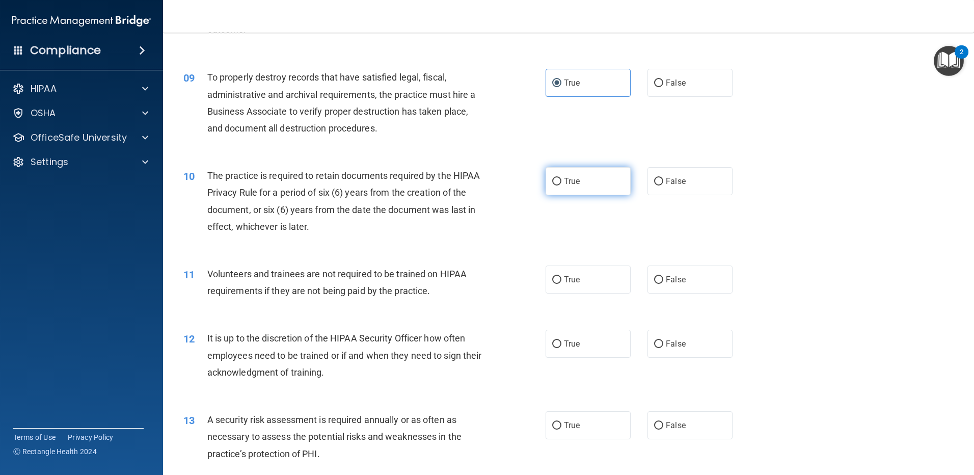
click at [572, 178] on span "True" at bounding box center [572, 181] width 16 height 10
click at [561, 178] on input "True" at bounding box center [556, 182] width 9 height 8
radio input "true"
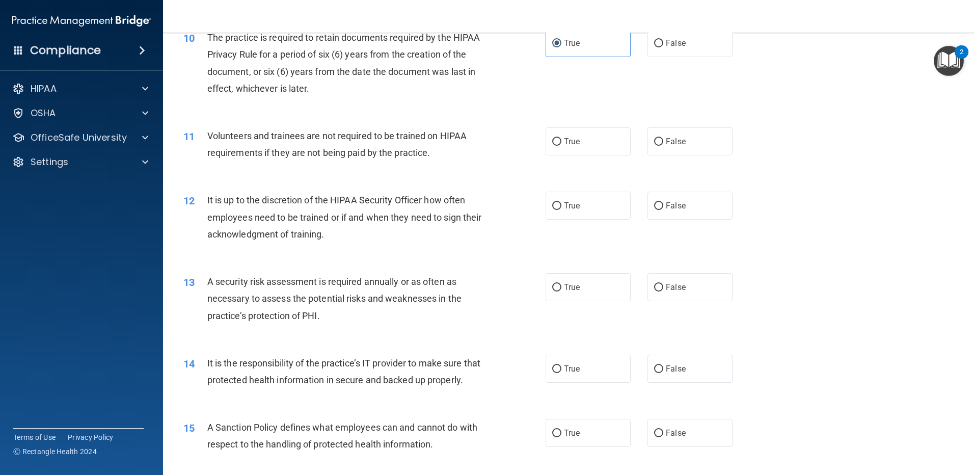
scroll to position [866, 0]
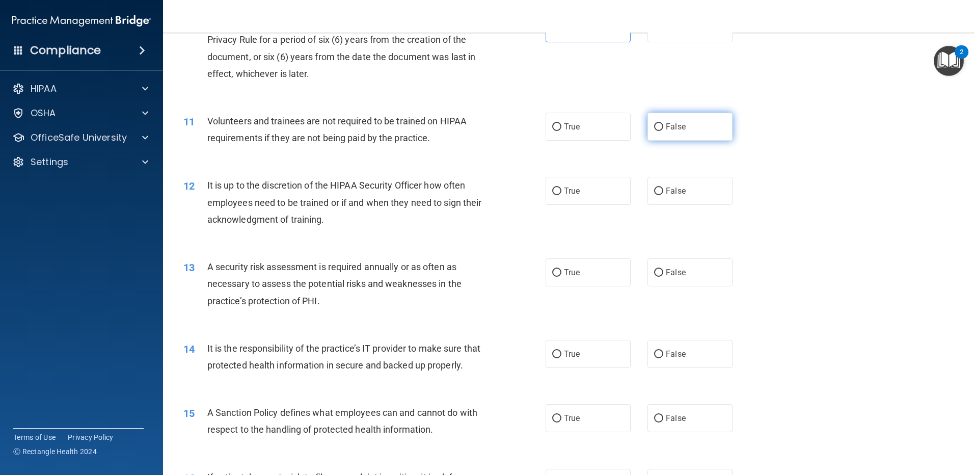
click at [656, 121] on label "False" at bounding box center [689, 127] width 85 height 28
click at [656, 123] on input "False" at bounding box center [658, 127] width 9 height 8
radio input "true"
drag, startPoint x: 645, startPoint y: 187, endPoint x: 640, endPoint y: 189, distance: 5.3
click at [647, 187] on label "False" at bounding box center [689, 191] width 85 height 28
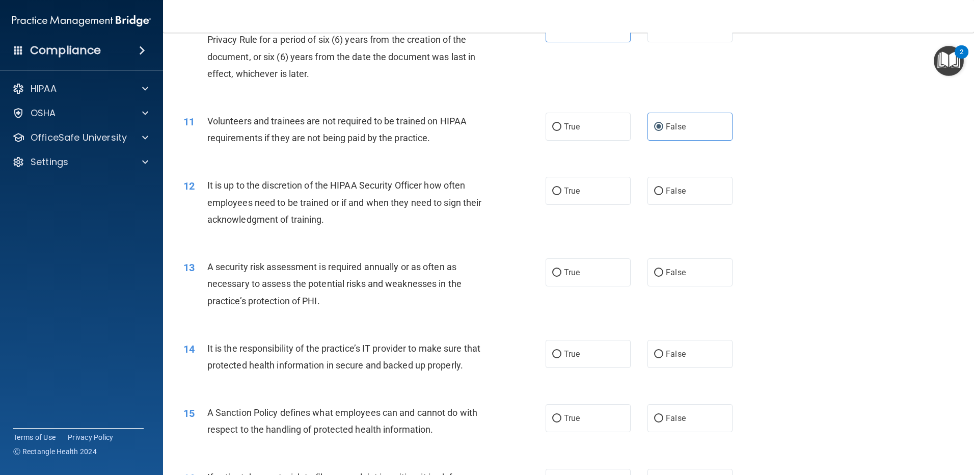
click at [654, 187] on input "False" at bounding box center [658, 191] width 9 height 8
radio input "true"
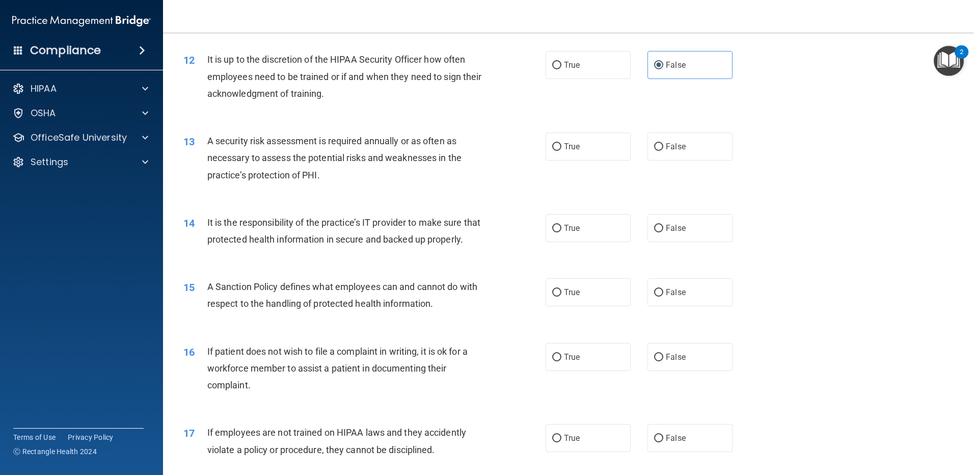
scroll to position [1019, 0]
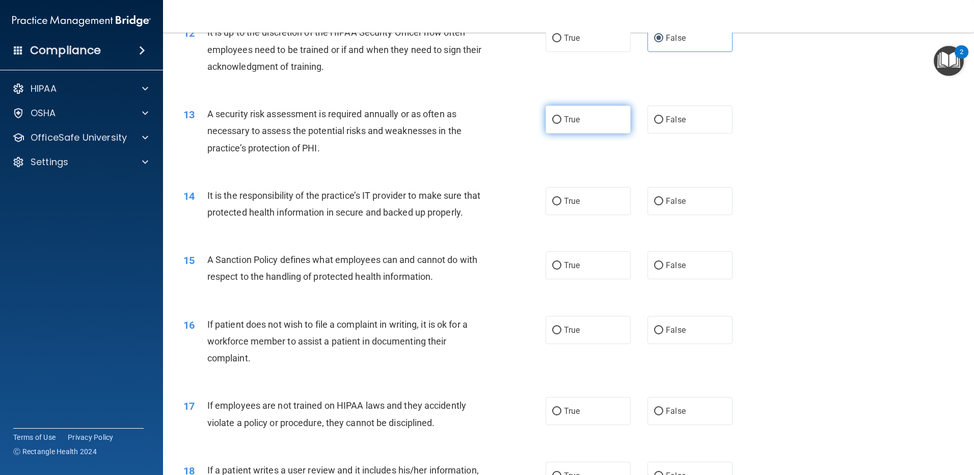
click at [573, 113] on label "True" at bounding box center [588, 119] width 85 height 28
click at [561, 116] on input "True" at bounding box center [556, 120] width 9 height 8
radio input "true"
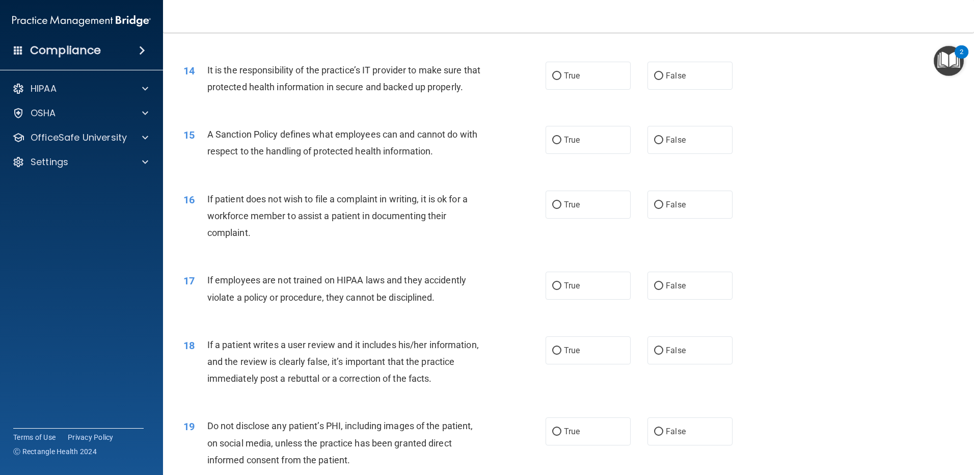
scroll to position [1121, 0]
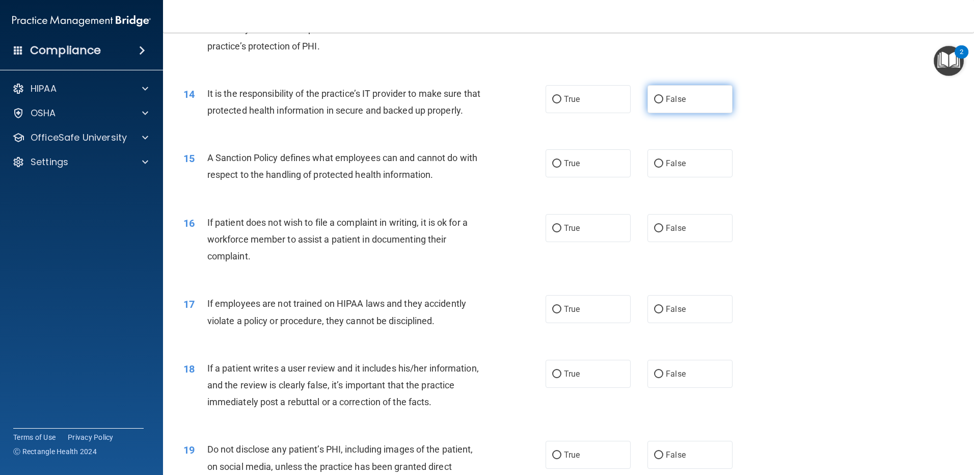
click at [698, 99] on label "False" at bounding box center [689, 99] width 85 height 28
click at [663, 99] on input "False" at bounding box center [658, 100] width 9 height 8
radio input "true"
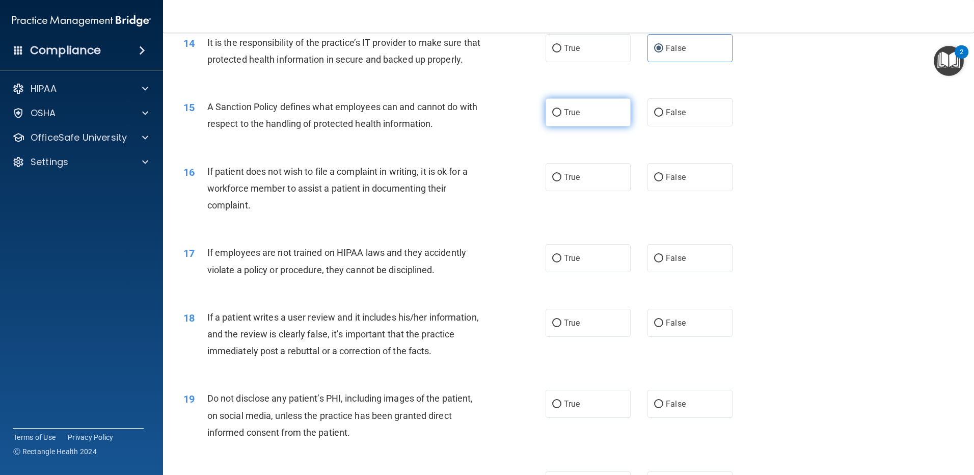
click at [572, 117] on span "True" at bounding box center [572, 112] width 16 height 10
click at [561, 117] on input "True" at bounding box center [556, 113] width 9 height 8
radio input "true"
click at [583, 191] on label "True" at bounding box center [588, 177] width 85 height 28
click at [561, 181] on input "True" at bounding box center [556, 178] width 9 height 8
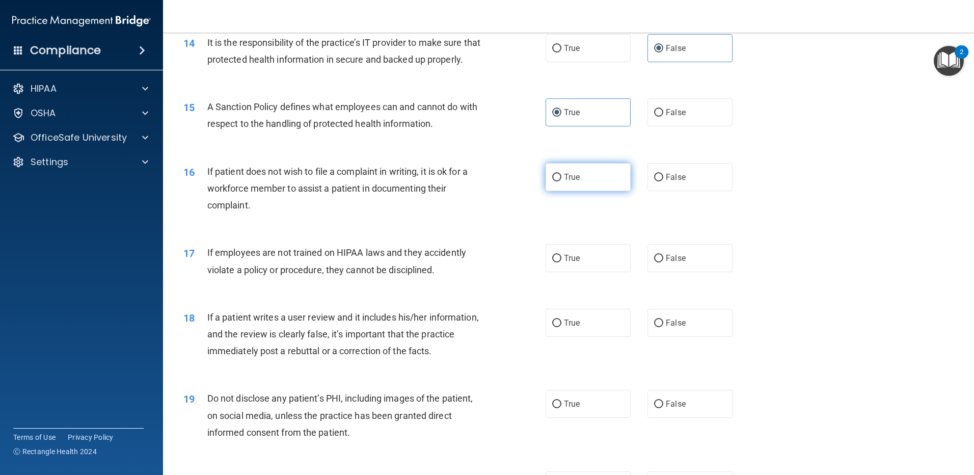
radio input "true"
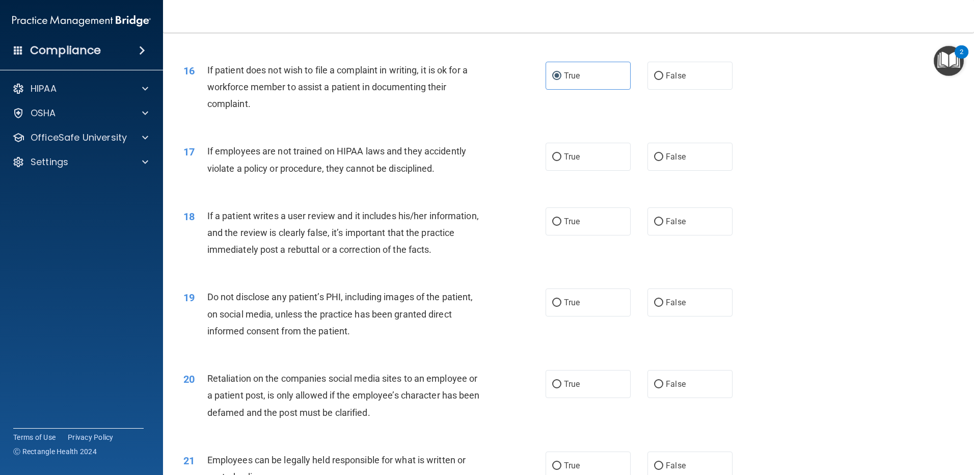
scroll to position [1274, 0]
click at [599, 170] on label "True" at bounding box center [588, 156] width 85 height 28
click at [561, 160] on input "True" at bounding box center [556, 157] width 9 height 8
radio input "true"
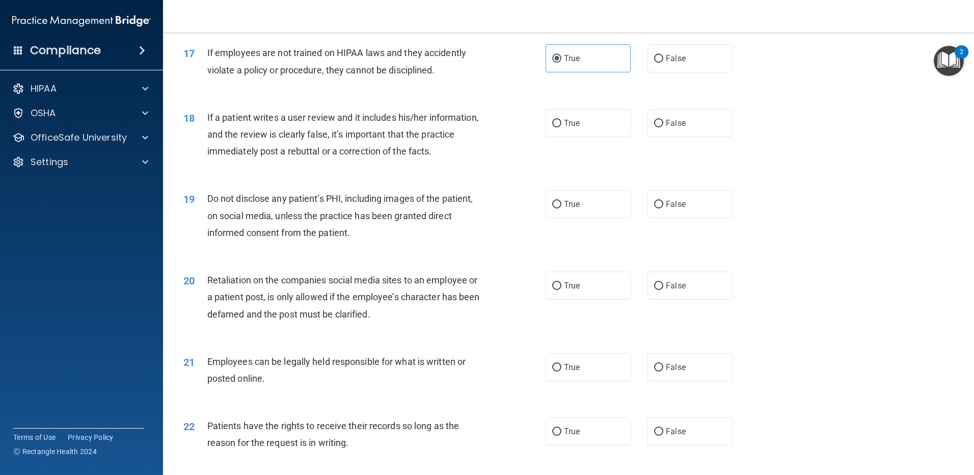
scroll to position [1375, 0]
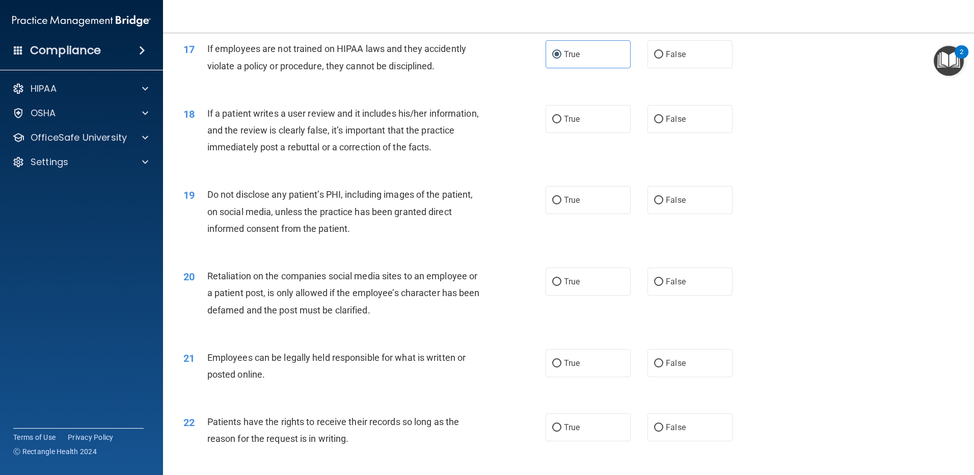
drag, startPoint x: 663, startPoint y: 145, endPoint x: 569, endPoint y: 151, distance: 94.4
click at [663, 133] on label "False" at bounding box center [689, 119] width 85 height 28
click at [663, 123] on input "False" at bounding box center [658, 120] width 9 height 8
radio input "true"
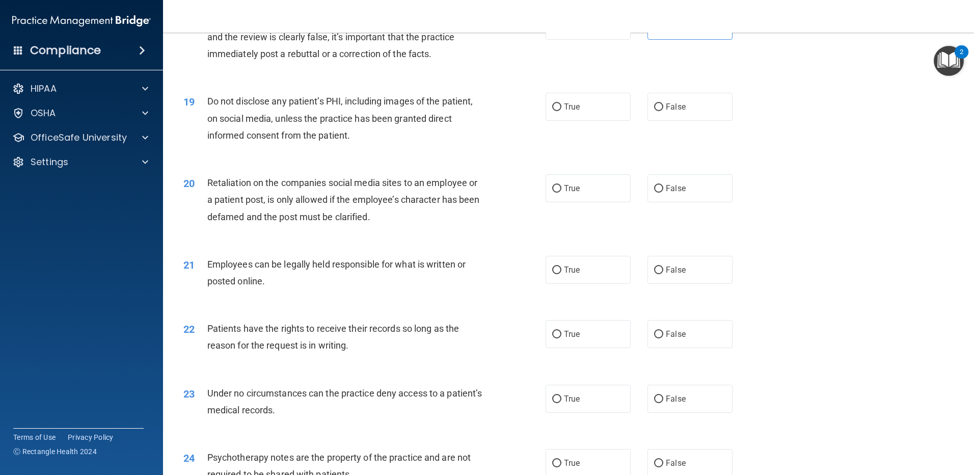
scroll to position [1477, 0]
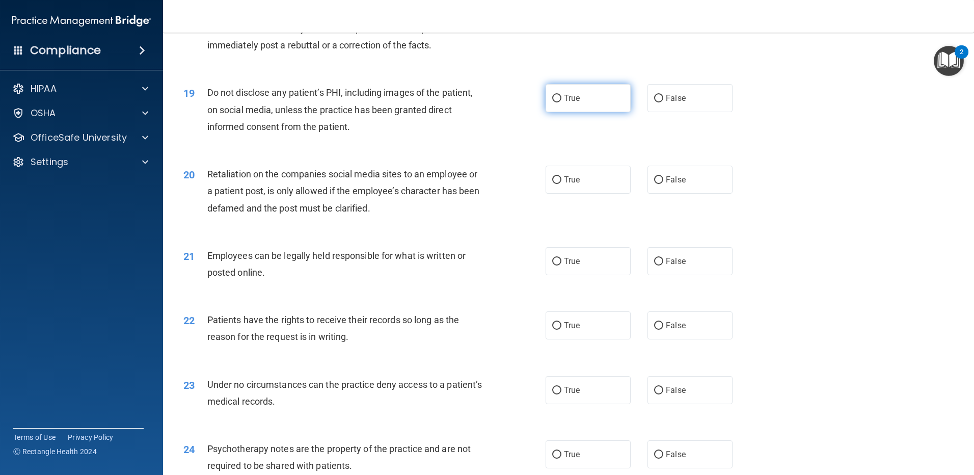
click at [547, 112] on label "True" at bounding box center [588, 98] width 85 height 28
click at [552, 102] on input "True" at bounding box center [556, 99] width 9 height 8
radio input "true"
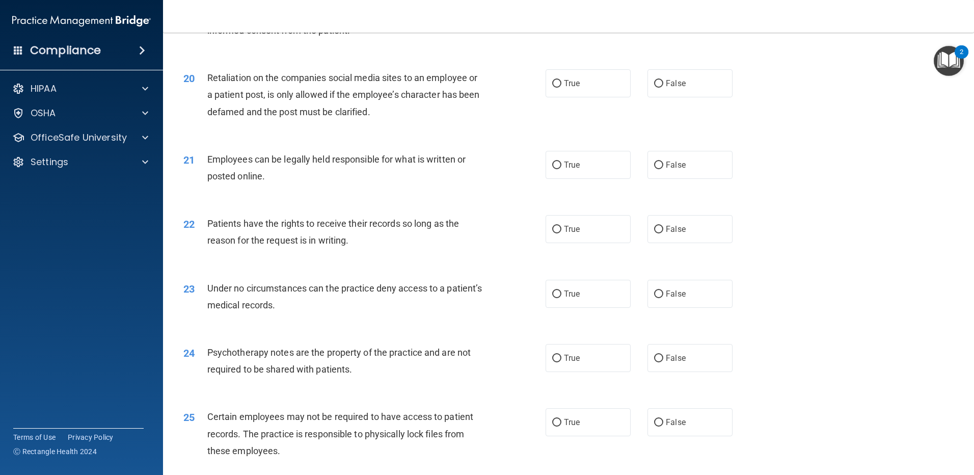
scroll to position [1579, 0]
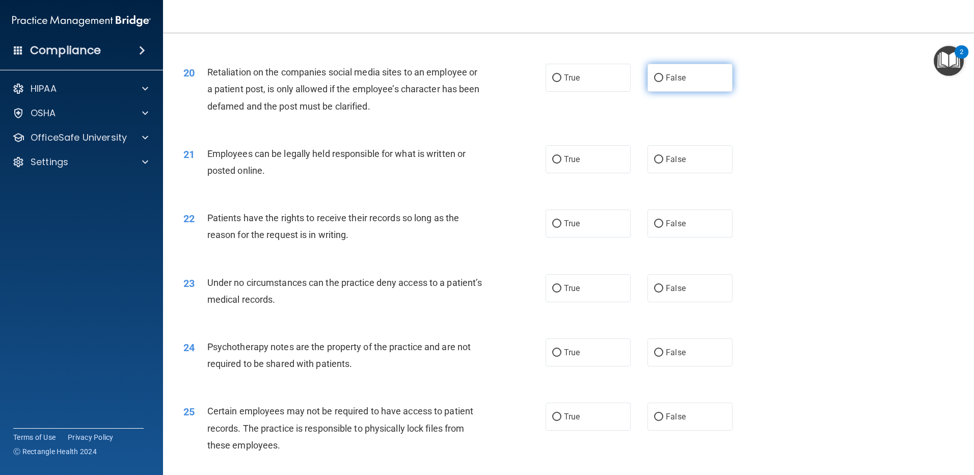
click at [685, 92] on label "False" at bounding box center [689, 78] width 85 height 28
click at [663, 82] on input "False" at bounding box center [658, 78] width 9 height 8
radio input "true"
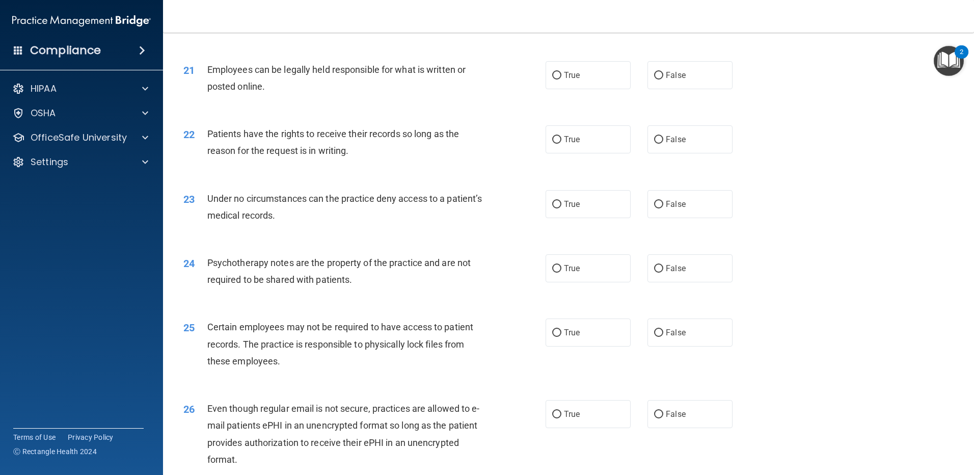
scroll to position [1681, 0]
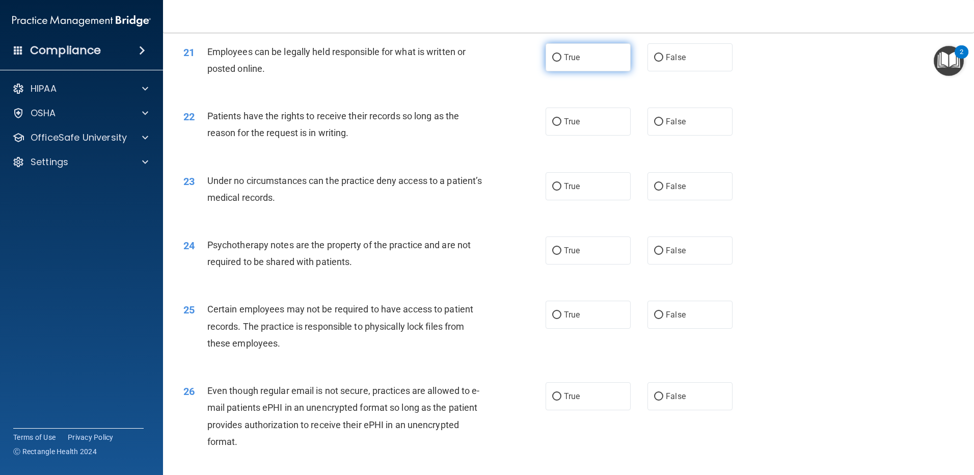
click at [600, 71] on label "True" at bounding box center [588, 57] width 85 height 28
click at [561, 62] on input "True" at bounding box center [556, 58] width 9 height 8
radio input "true"
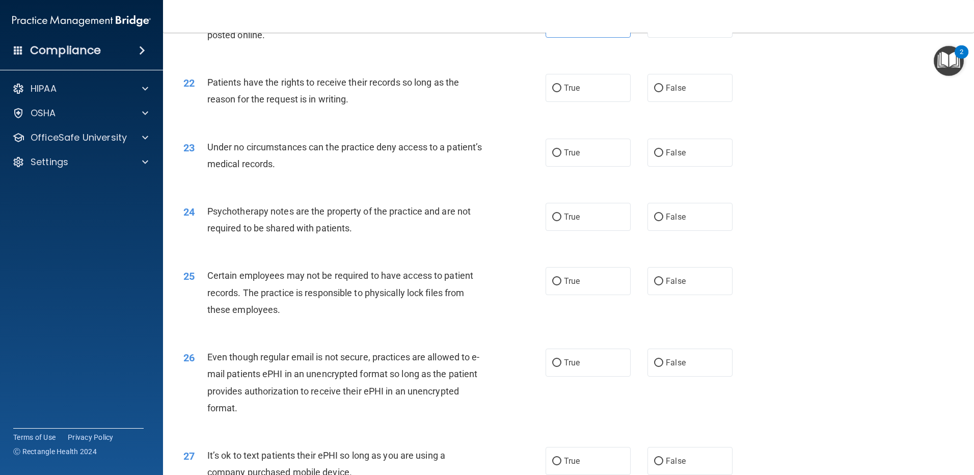
scroll to position [1732, 0]
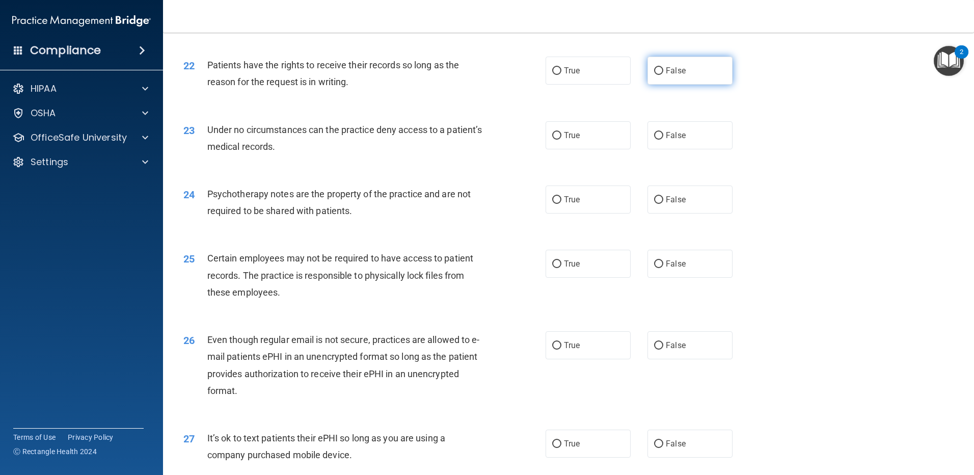
click at [681, 85] on label "False" at bounding box center [689, 71] width 85 height 28
click at [663, 75] on input "False" at bounding box center [658, 71] width 9 height 8
radio input "true"
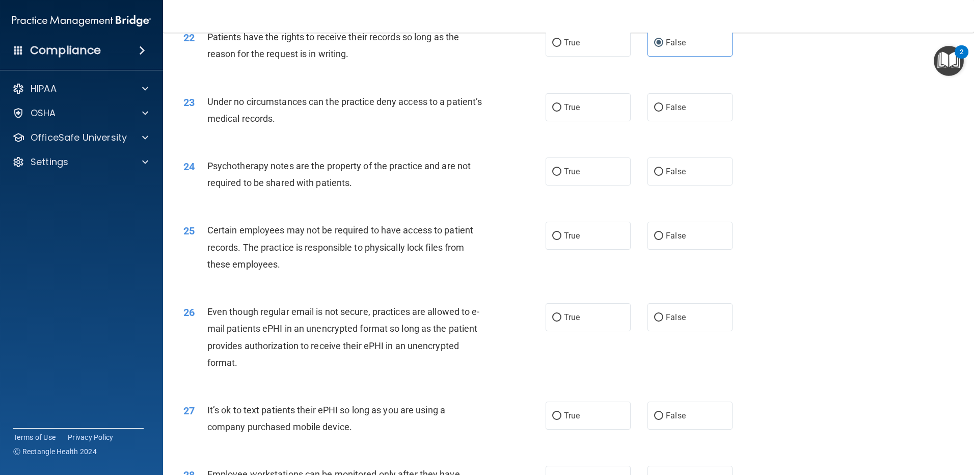
scroll to position [1783, 0]
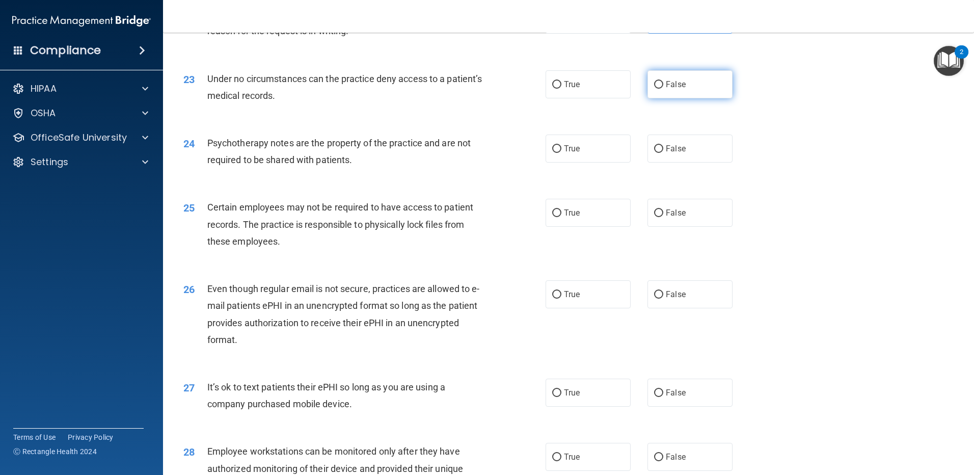
click at [681, 98] on label "False" at bounding box center [689, 84] width 85 height 28
click at [663, 89] on input "False" at bounding box center [658, 85] width 9 height 8
radio input "true"
click at [559, 163] on label "True" at bounding box center [588, 148] width 85 height 28
click at [559, 153] on input "True" at bounding box center [556, 149] width 9 height 8
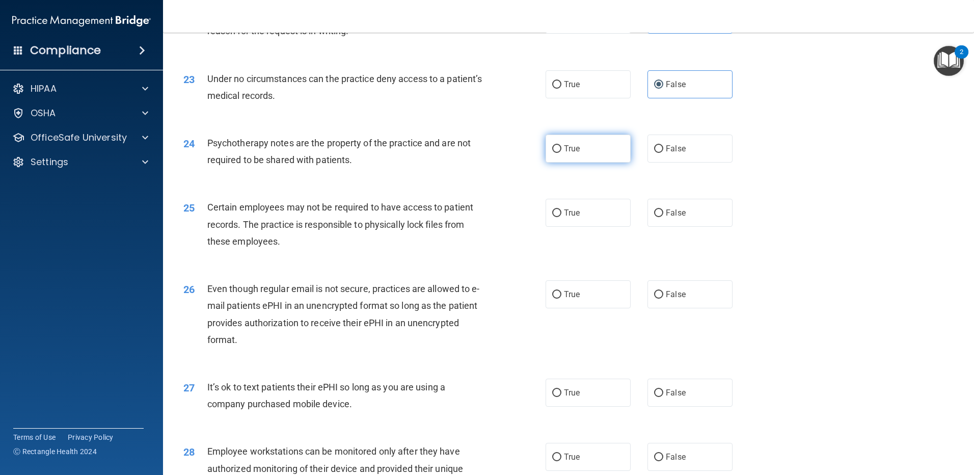
radio input "true"
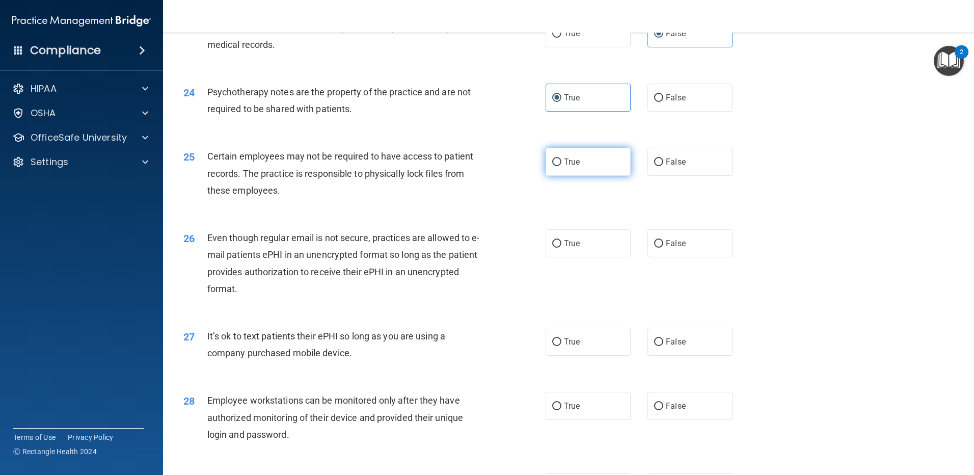
click at [584, 176] on label "True" at bounding box center [588, 162] width 85 height 28
click at [561, 166] on input "True" at bounding box center [556, 162] width 9 height 8
radio input "true"
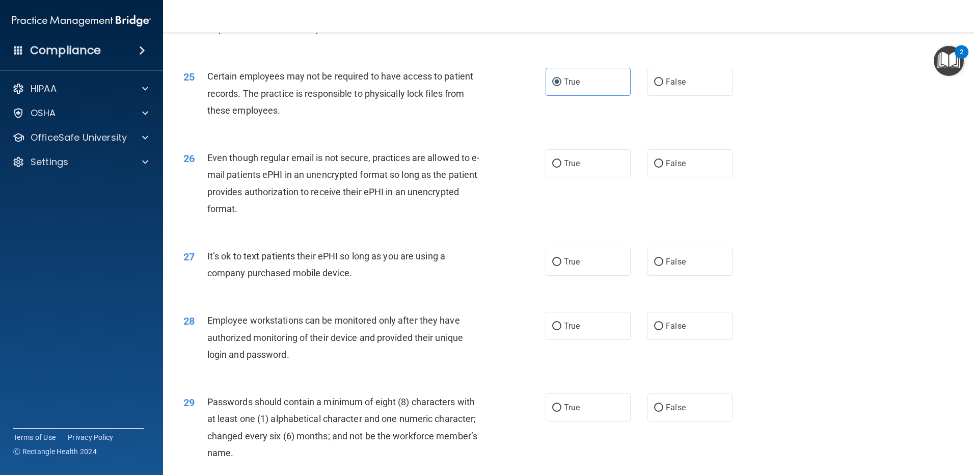
scroll to position [1936, 0]
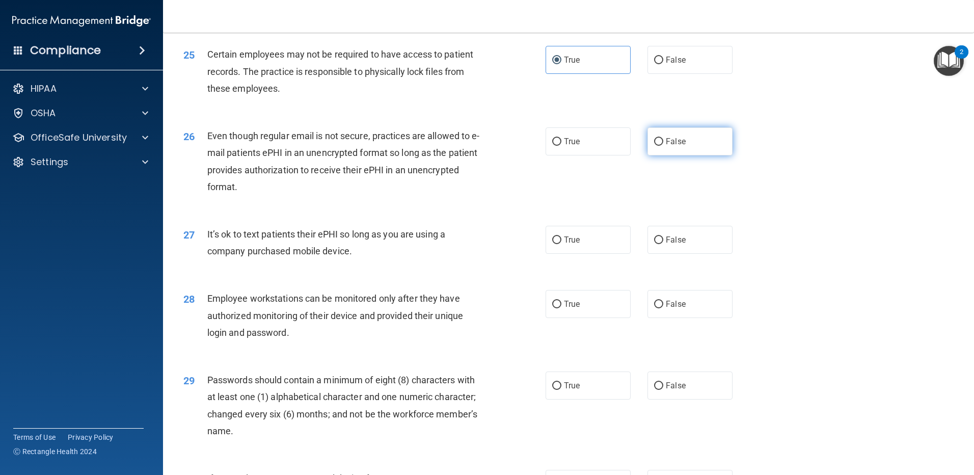
click at [656, 146] on input "False" at bounding box center [658, 142] width 9 height 8
radio input "true"
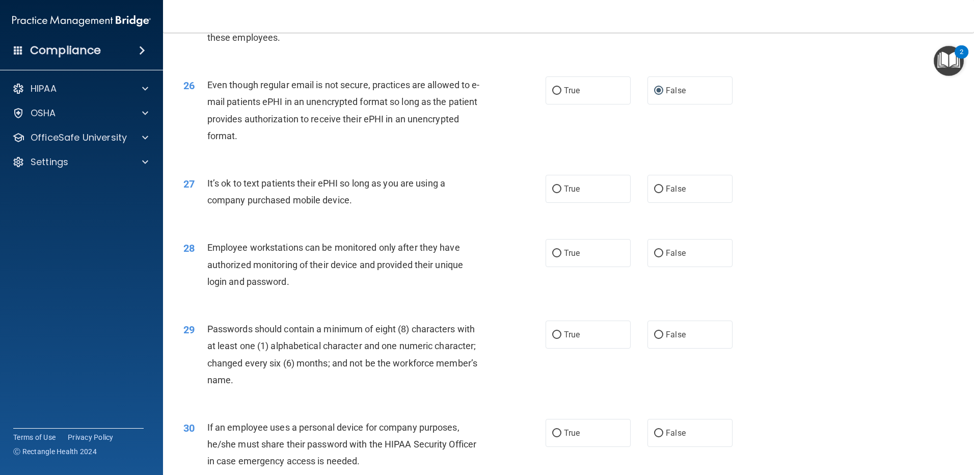
scroll to position [2038, 0]
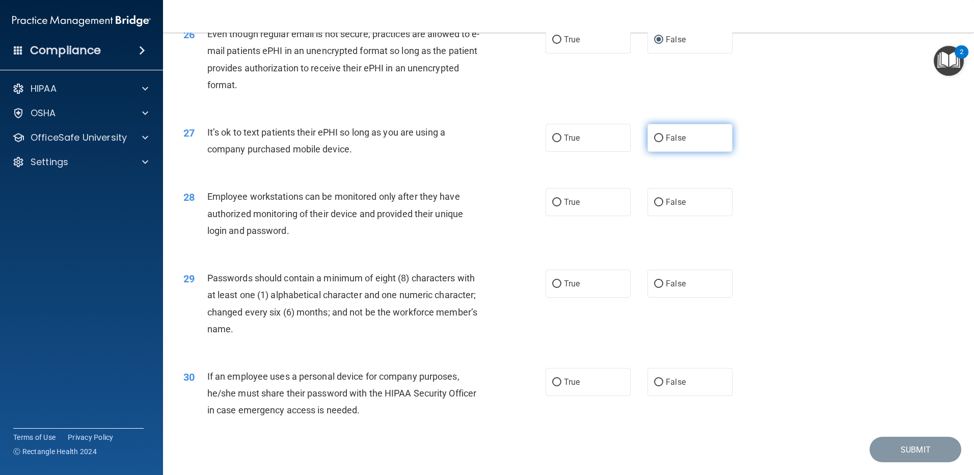
click at [662, 148] on label "False" at bounding box center [689, 138] width 85 height 28
click at [662, 142] on input "False" at bounding box center [658, 138] width 9 height 8
radio input "true"
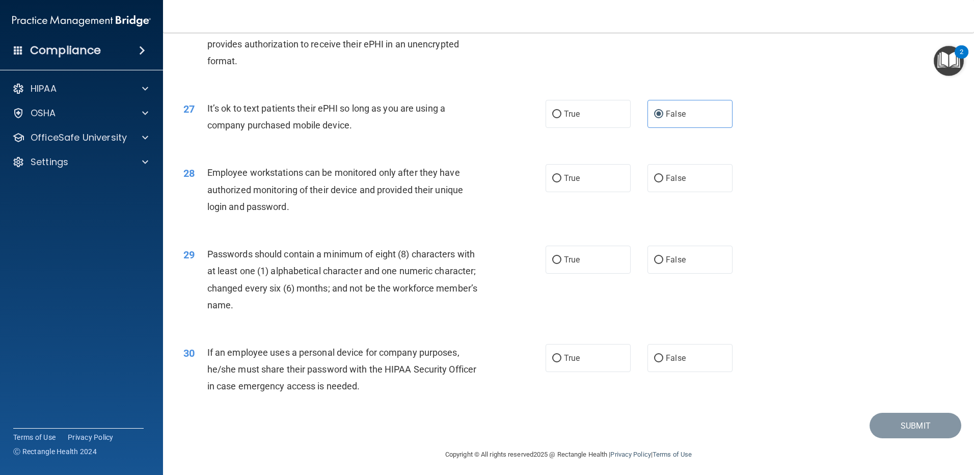
scroll to position [2083, 0]
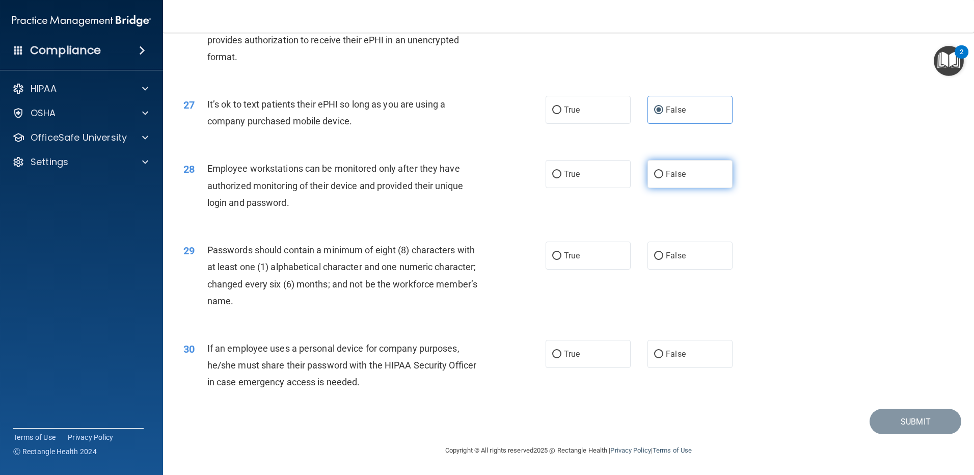
click at [657, 176] on input "False" at bounding box center [658, 175] width 9 height 8
radio input "true"
click at [611, 261] on label "True" at bounding box center [588, 255] width 85 height 28
click at [561, 260] on input "True" at bounding box center [556, 256] width 9 height 8
radio input "true"
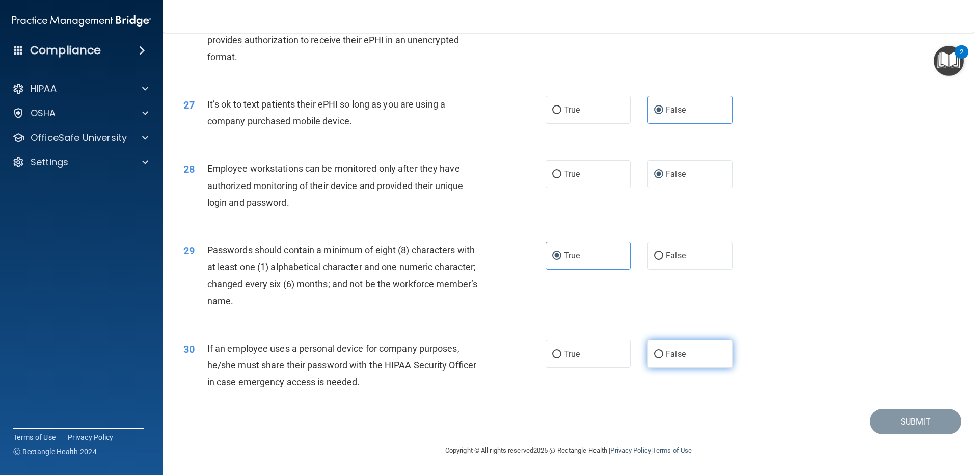
click at [666, 350] on span "False" at bounding box center [676, 354] width 20 height 10
click at [663, 350] on input "False" at bounding box center [658, 354] width 9 height 8
radio input "true"
click at [898, 420] on button "Submit" at bounding box center [916, 422] width 92 height 26
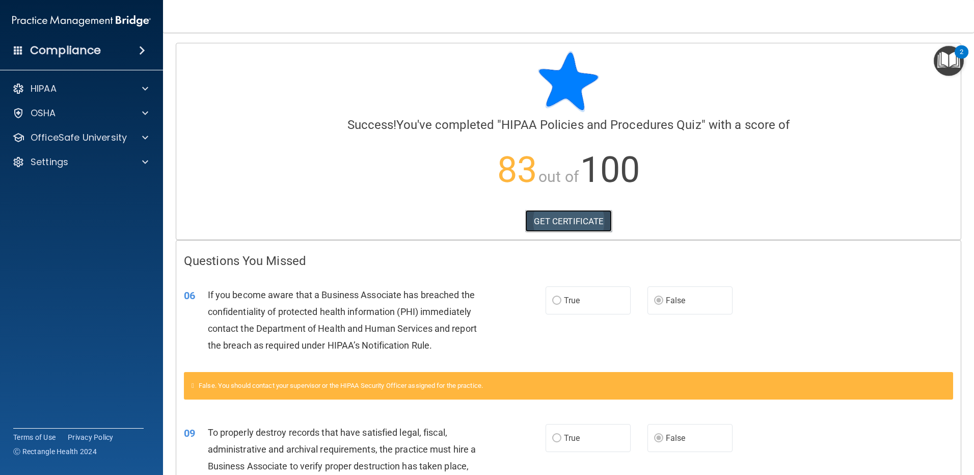
click at [573, 222] on link "GET CERTIFICATE" at bounding box center [568, 221] width 87 height 22
